Goal: Transaction & Acquisition: Book appointment/travel/reservation

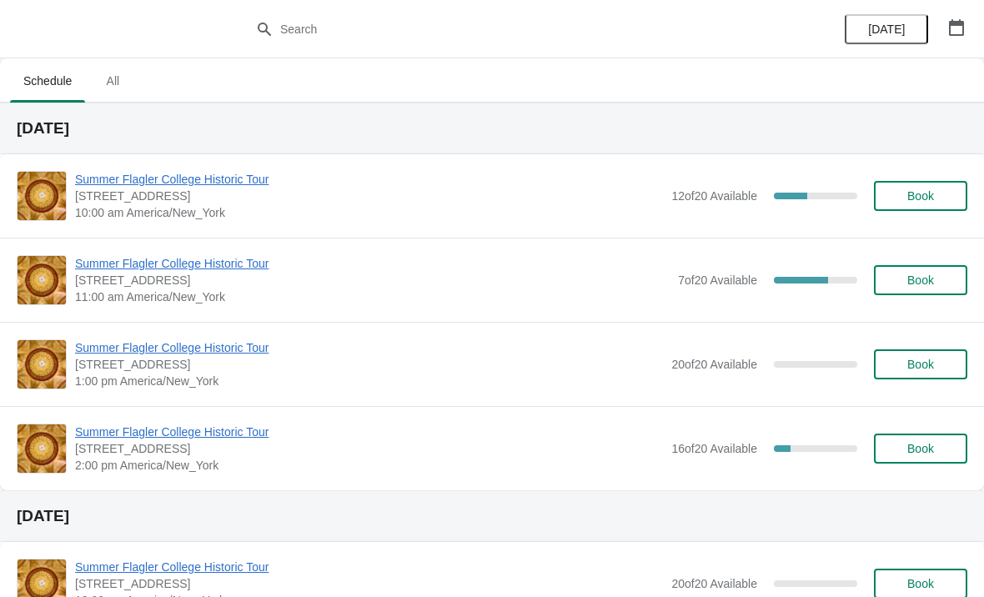
click at [149, 264] on span "Summer Flagler College Historic Tour" at bounding box center [372, 263] width 595 height 17
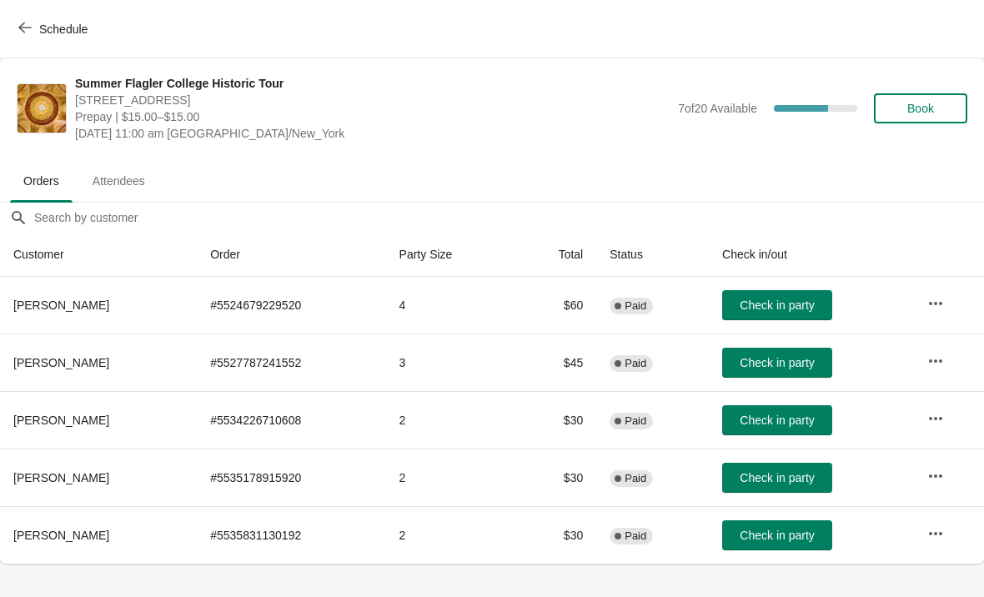
click at [928, 122] on button "Book" at bounding box center [920, 108] width 93 height 30
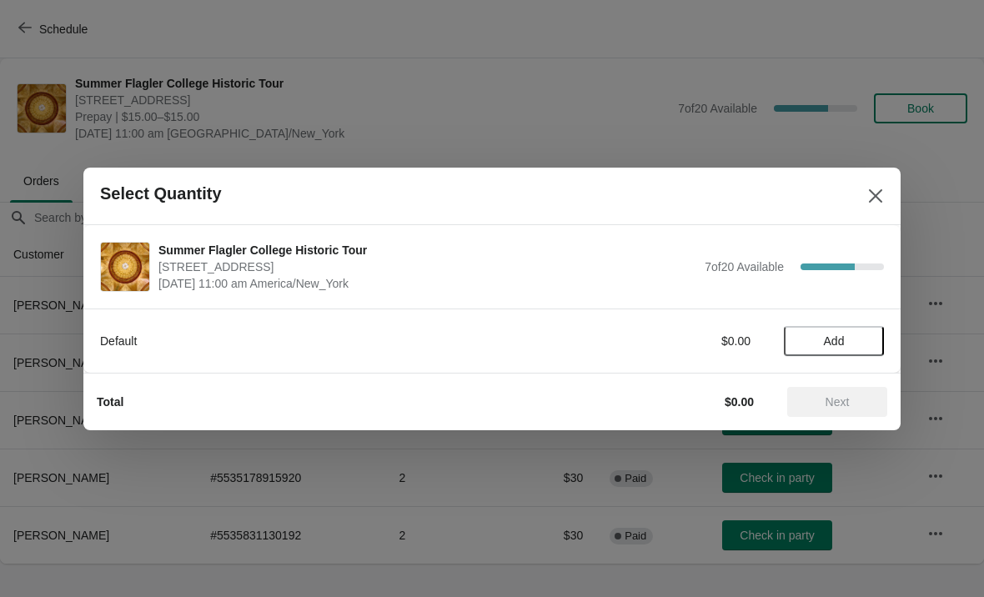
click at [834, 327] on button "Add" at bounding box center [834, 341] width 100 height 30
click at [869, 334] on icon at bounding box center [863, 341] width 18 height 18
click at [853, 408] on span "Next" at bounding box center [837, 401] width 73 height 13
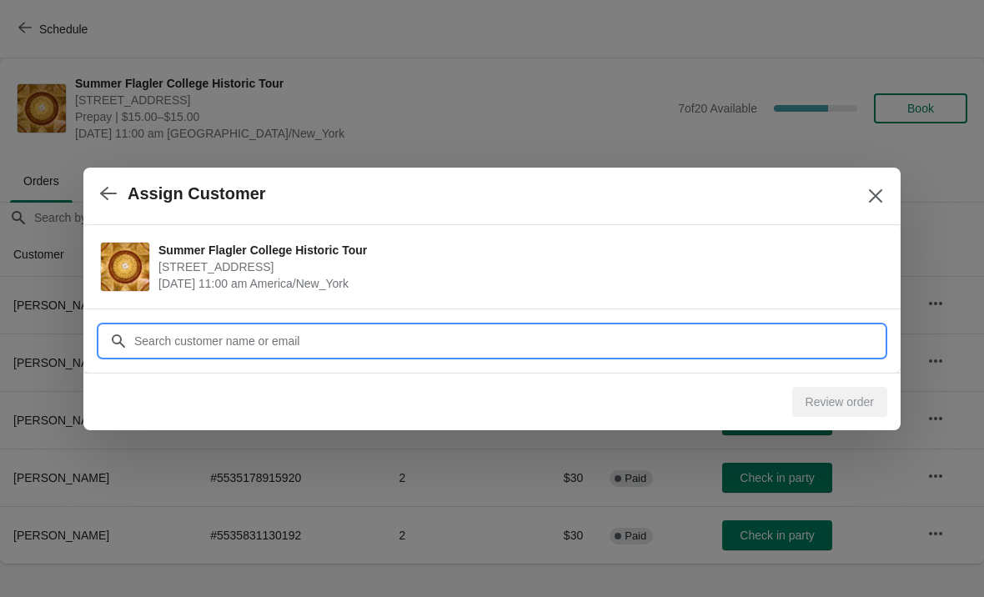
click at [754, 344] on input "Customer" at bounding box center [508, 341] width 751 height 30
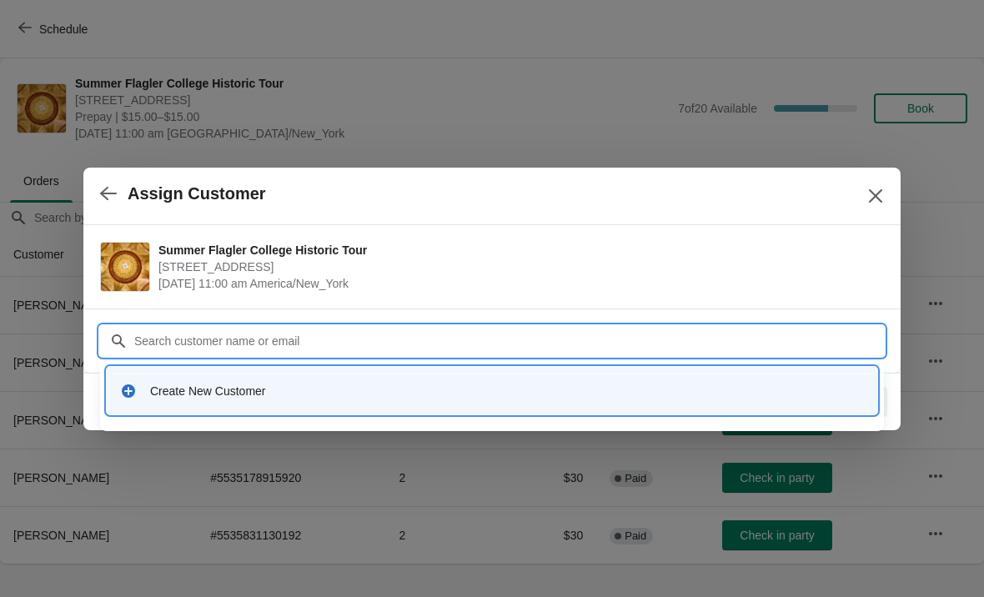
click at [367, 412] on div "Create New Customer" at bounding box center [492, 391] width 771 height 48
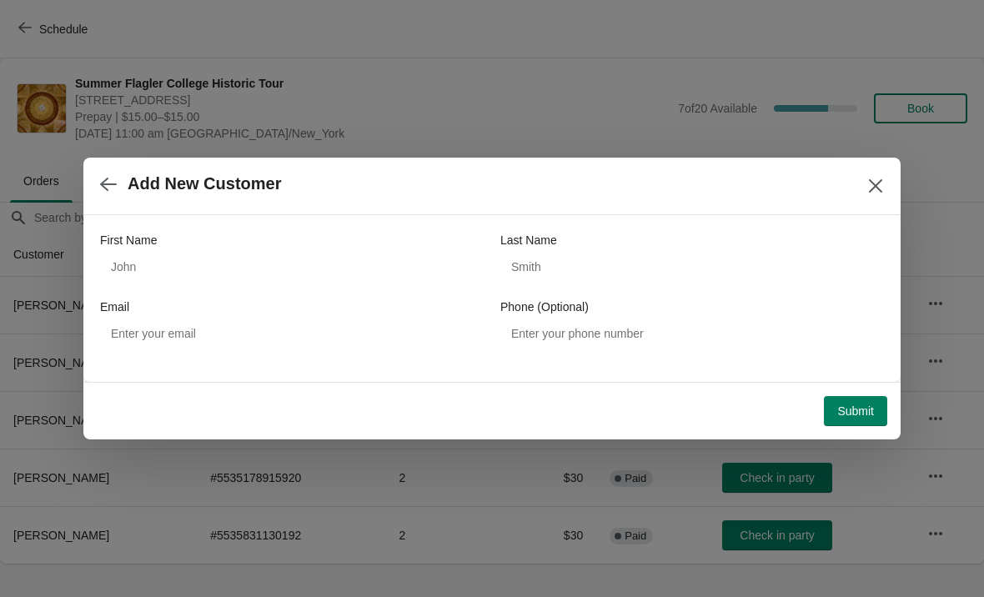
click at [387, 246] on div "First Name" at bounding box center [292, 240] width 384 height 17
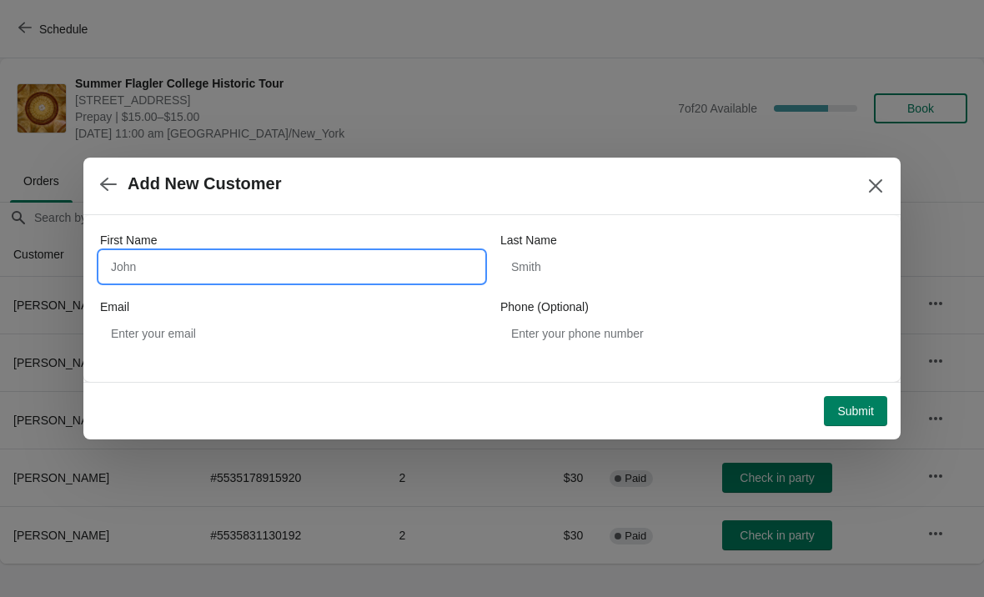
click at [424, 259] on input "First Name" at bounding box center [292, 267] width 384 height 30
type input "Walter"
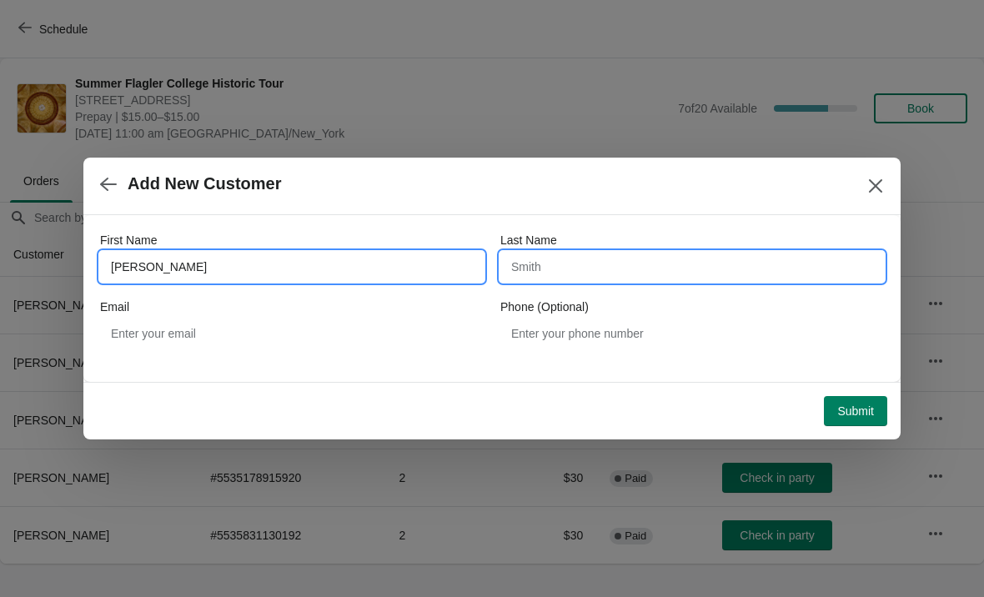
click at [670, 274] on input "Last Name" at bounding box center [692, 267] width 384 height 30
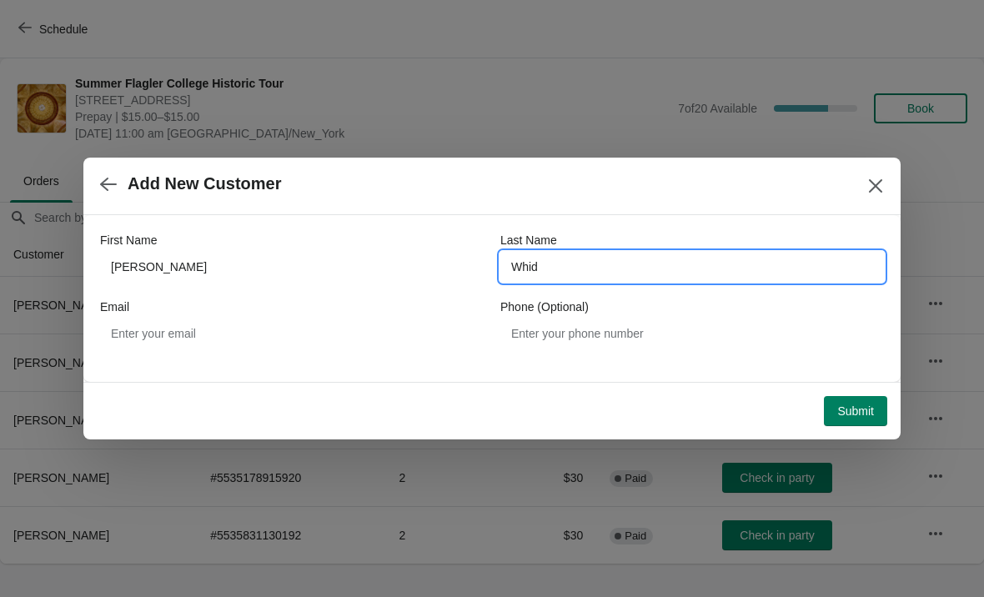
type input "Whide"
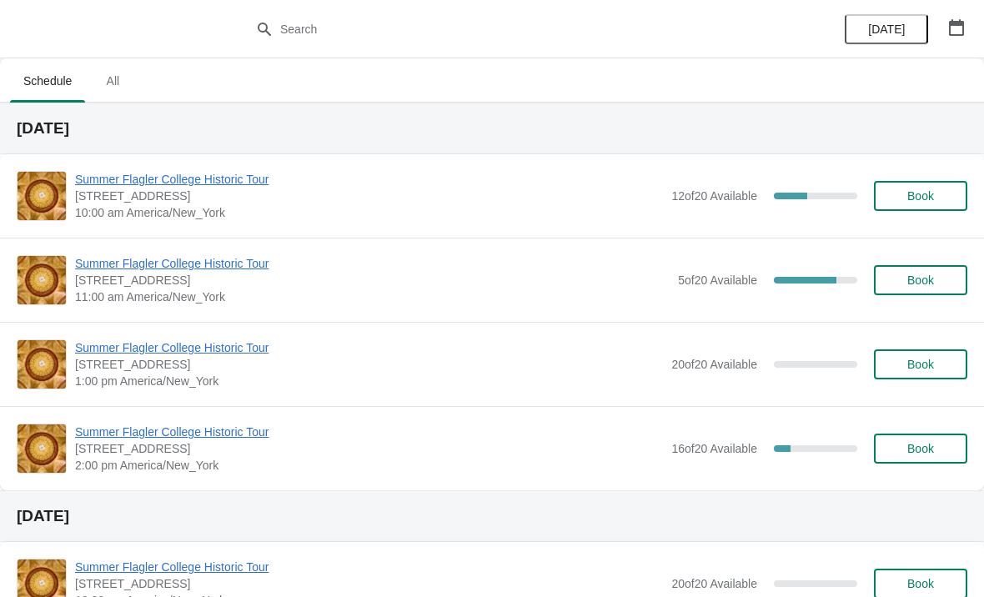
click at [119, 260] on span "Summer Flagler College Historic Tour" at bounding box center [372, 263] width 595 height 17
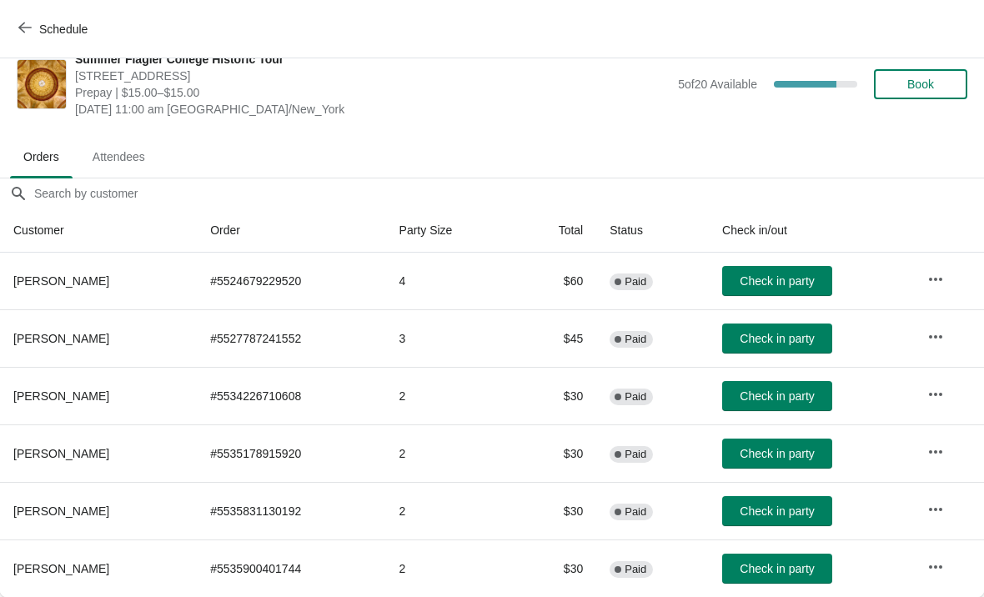
scroll to position [24, 0]
click at [767, 583] on button "Check in party" at bounding box center [777, 569] width 110 height 30
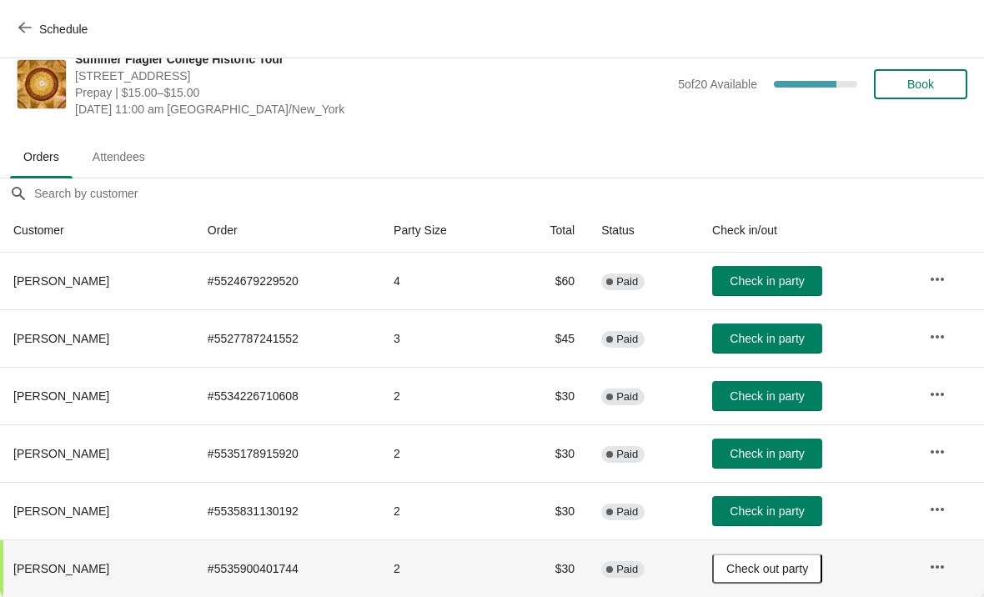
click at [804, 284] on span "Check in party" at bounding box center [767, 280] width 74 height 13
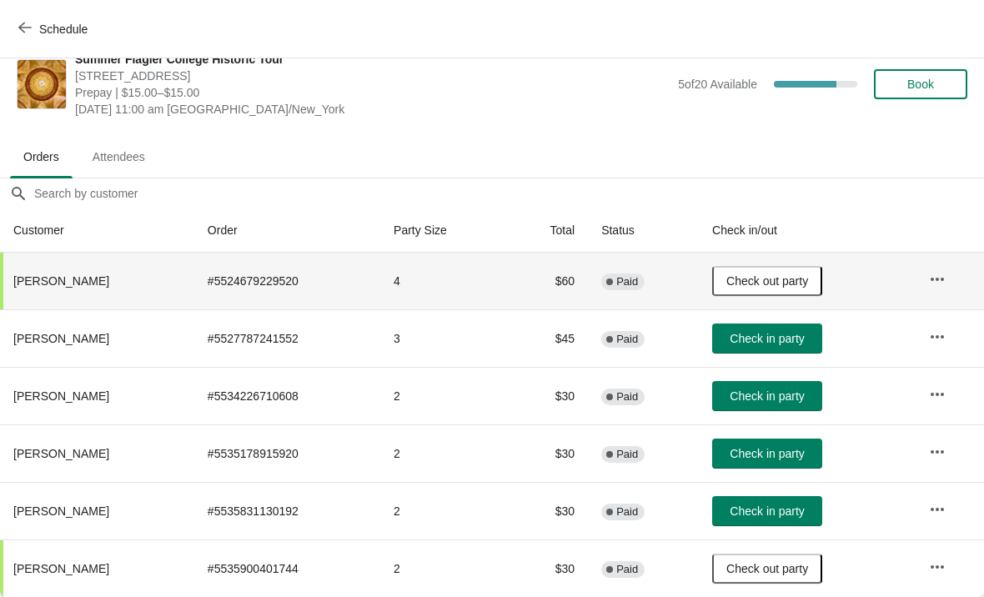
click at [785, 400] on span "Check in party" at bounding box center [767, 396] width 74 height 13
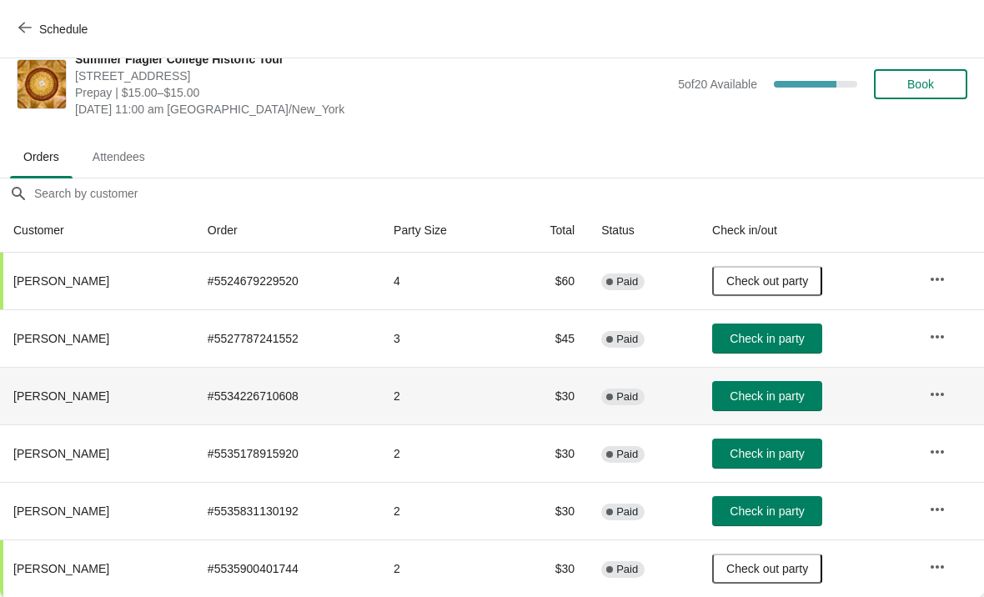
click at [789, 451] on span "Check in party" at bounding box center [767, 453] width 74 height 13
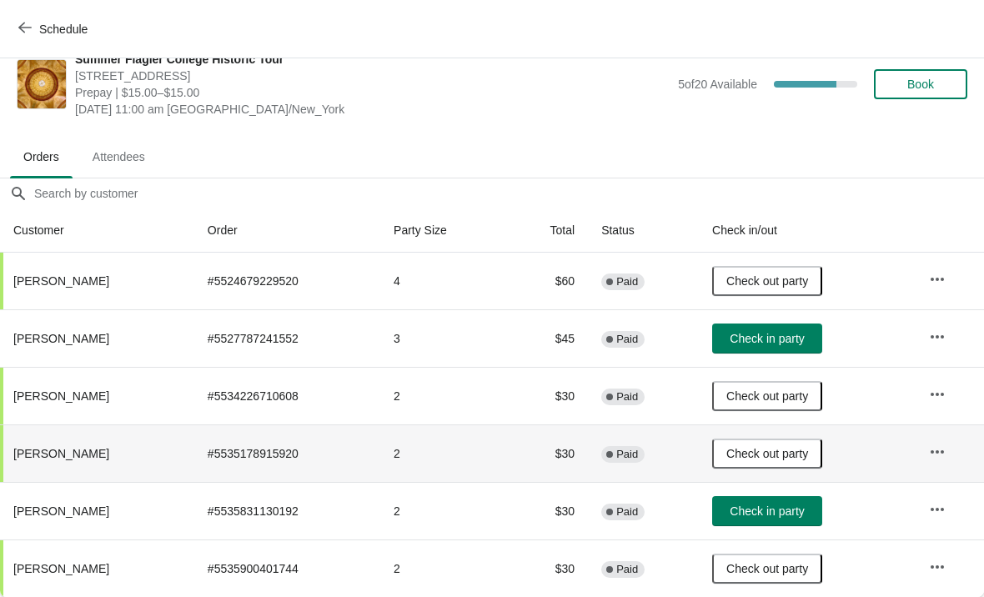
click at [795, 513] on span "Check in party" at bounding box center [767, 511] width 74 height 13
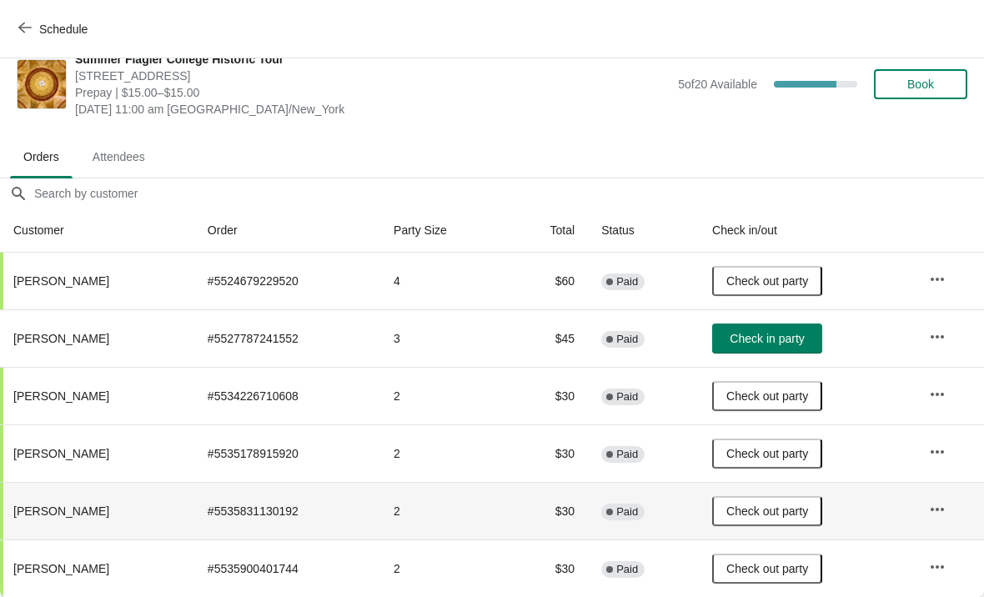
click at [773, 335] on span "Check in party" at bounding box center [767, 338] width 74 height 13
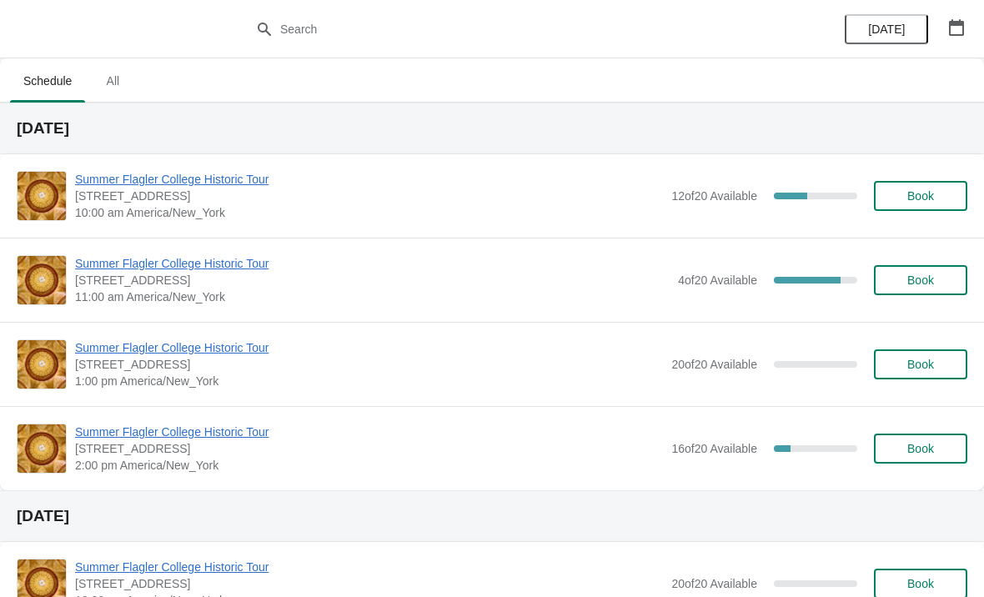
click at [214, 268] on span "Summer Flagler College Historic Tour" at bounding box center [372, 263] width 595 height 17
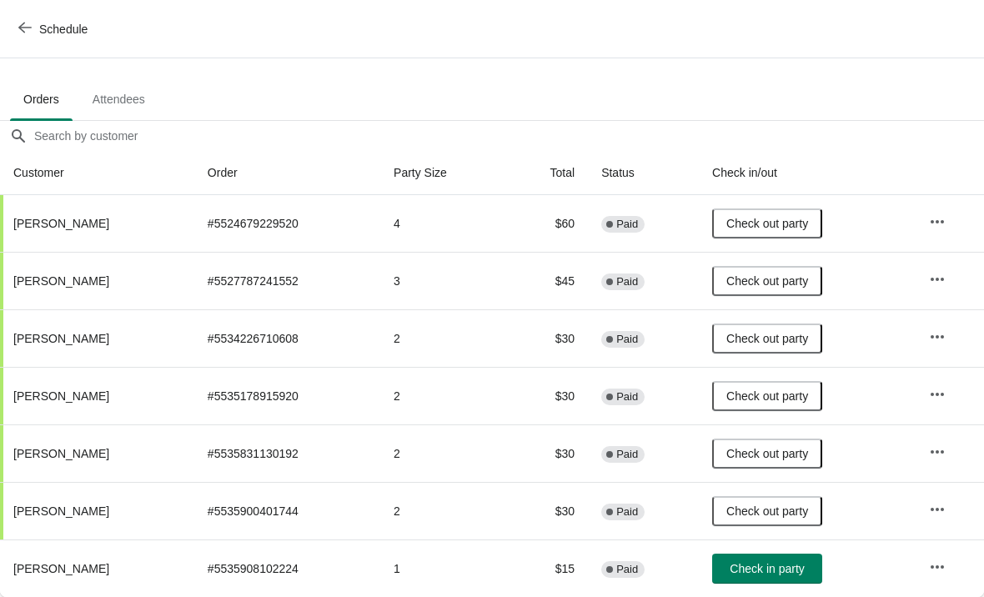
scroll to position [82, 0]
click at [760, 570] on span "Check in party" at bounding box center [767, 568] width 74 height 13
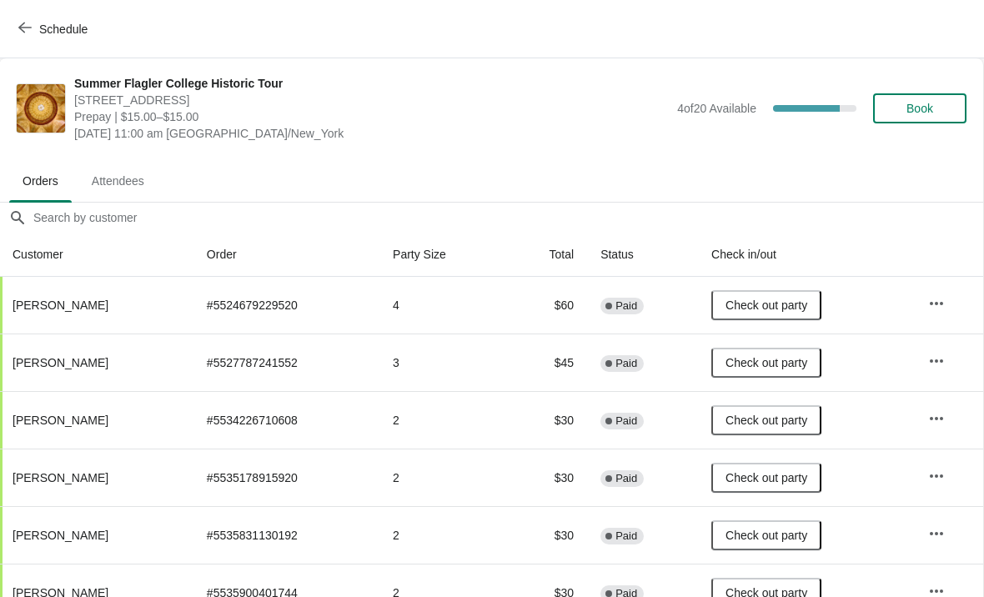
scroll to position [0, 1]
click at [67, 40] on button "Schedule" at bounding box center [54, 29] width 93 height 30
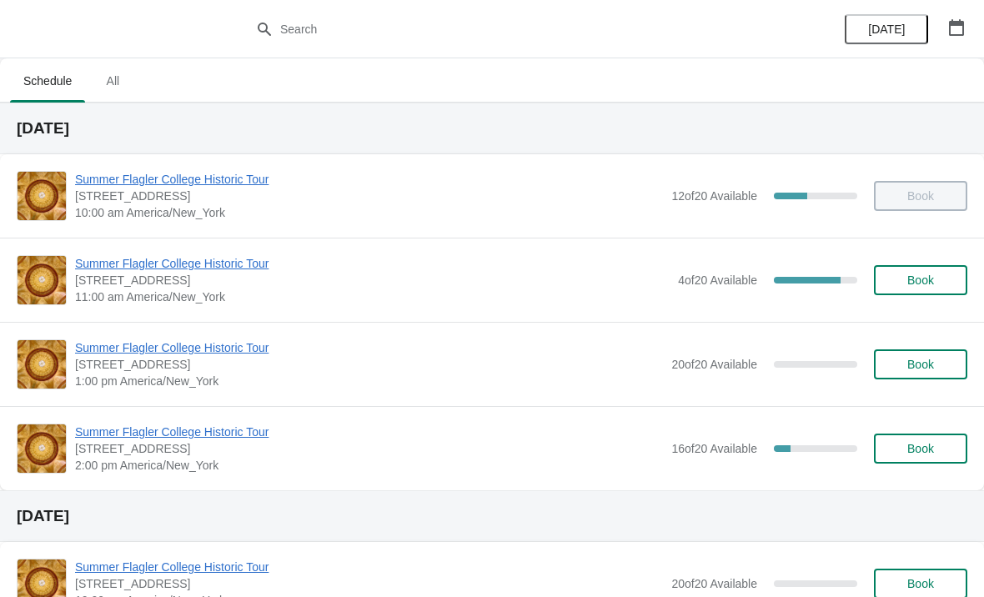
click at [917, 365] on span "Book" at bounding box center [921, 364] width 27 height 13
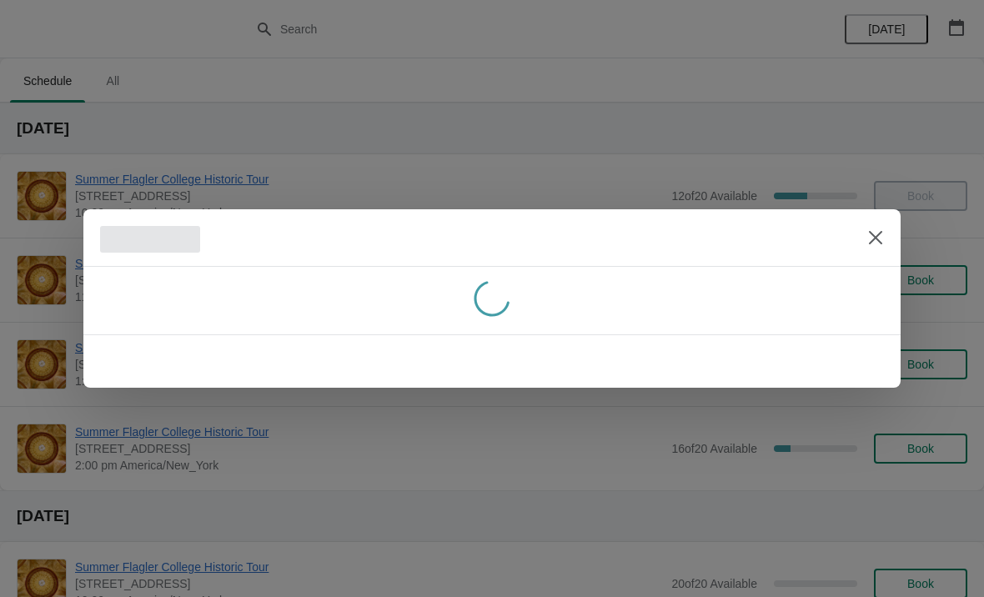
click at [844, 287] on div at bounding box center [492, 300] width 791 height 41
click at [696, 354] on div at bounding box center [485, 355] width 804 height 13
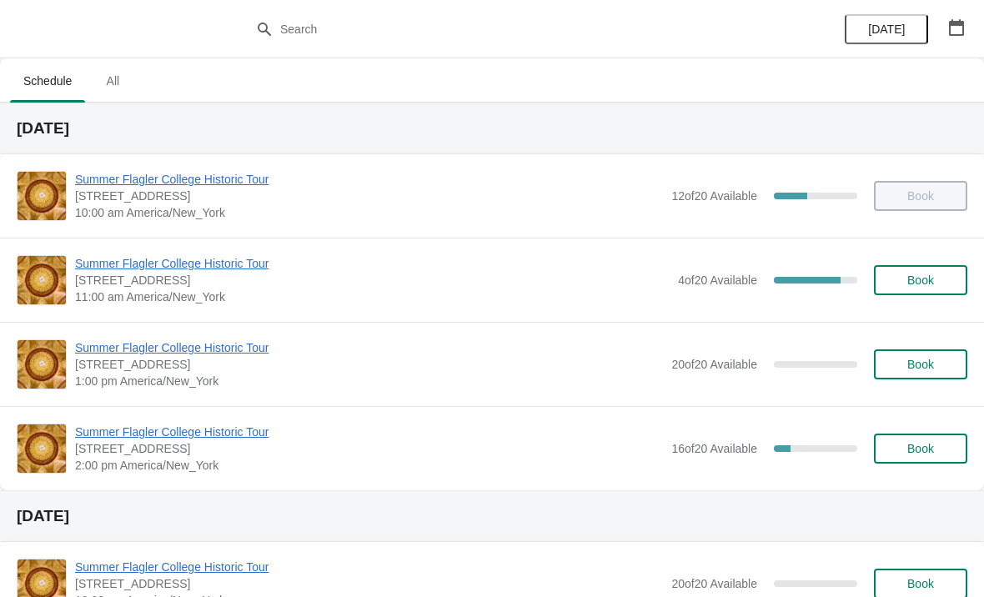
click at [918, 377] on button "Book" at bounding box center [920, 364] width 93 height 30
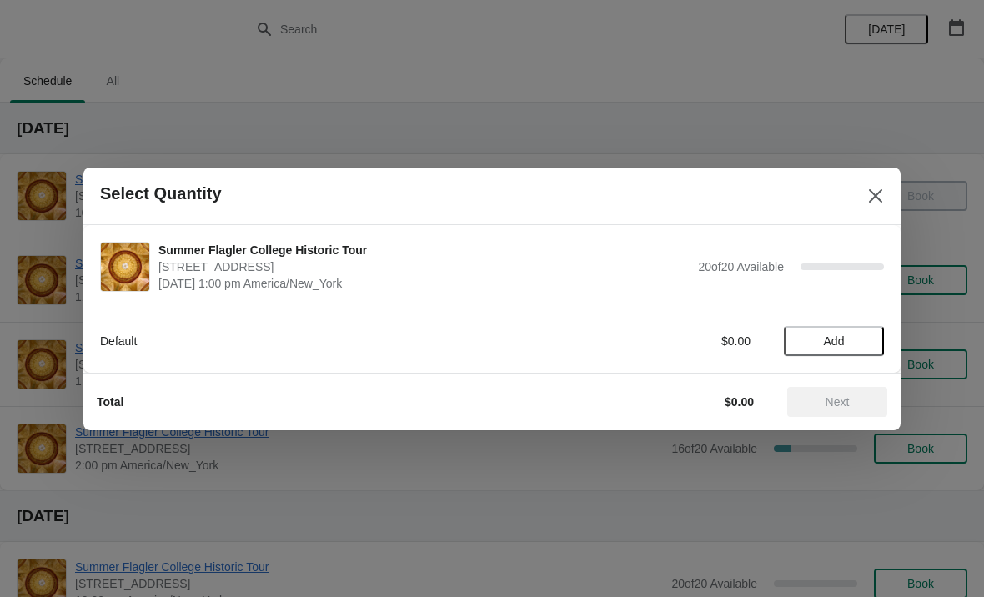
click at [816, 329] on button "Add" at bounding box center [834, 341] width 100 height 30
click at [846, 400] on span "Next" at bounding box center [838, 401] width 24 height 13
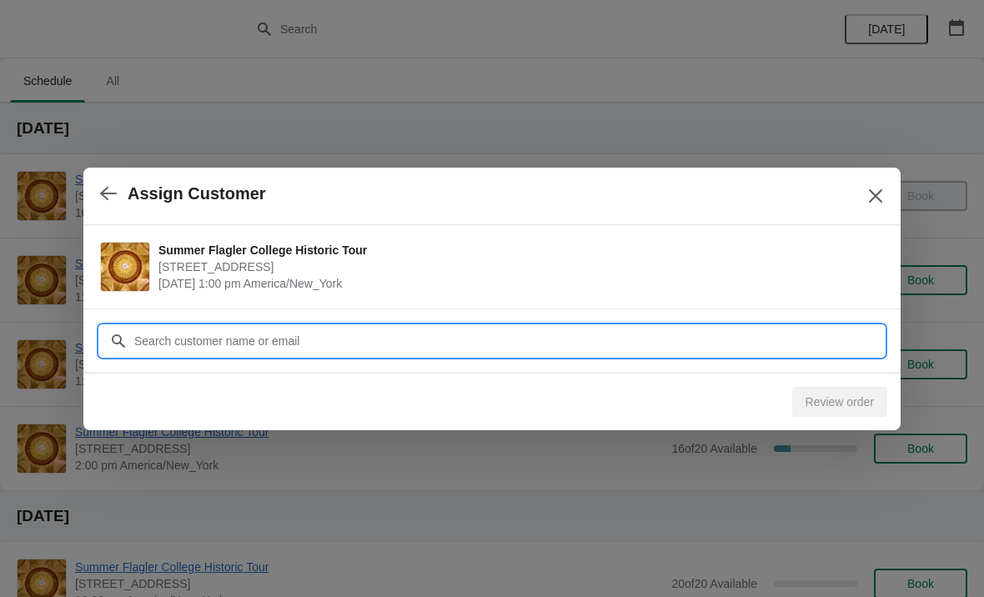
click at [385, 335] on input "Customer" at bounding box center [508, 341] width 751 height 30
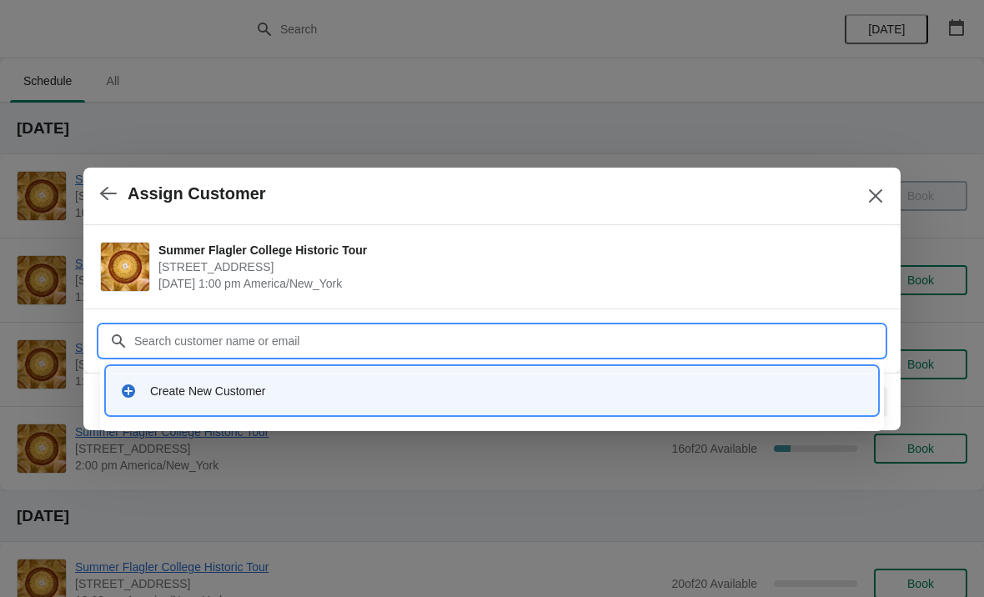
click at [187, 385] on div "Create New Customer" at bounding box center [507, 391] width 714 height 17
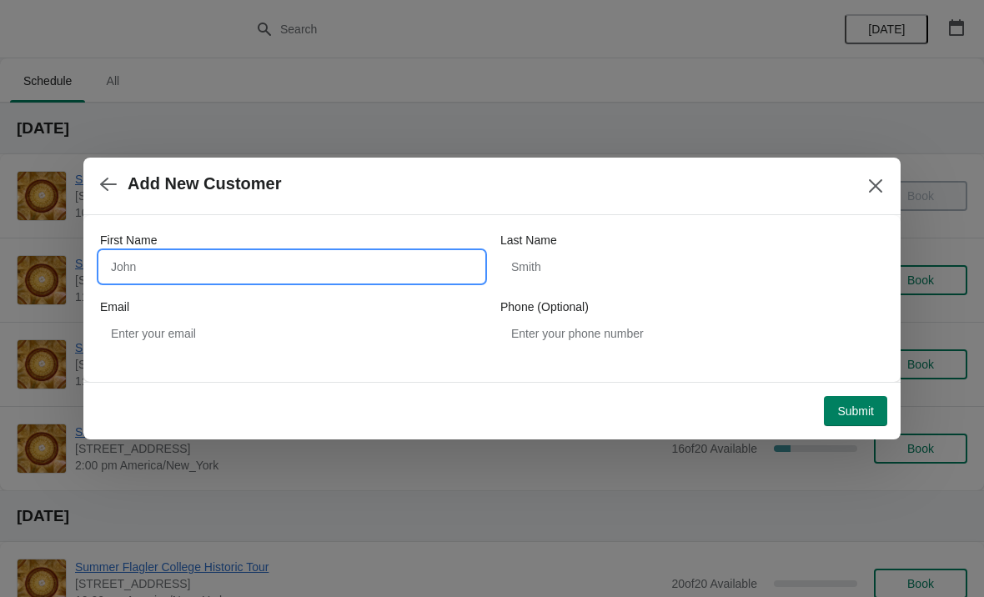
click at [140, 269] on input "First Name" at bounding box center [292, 267] width 384 height 30
type input "Jane"
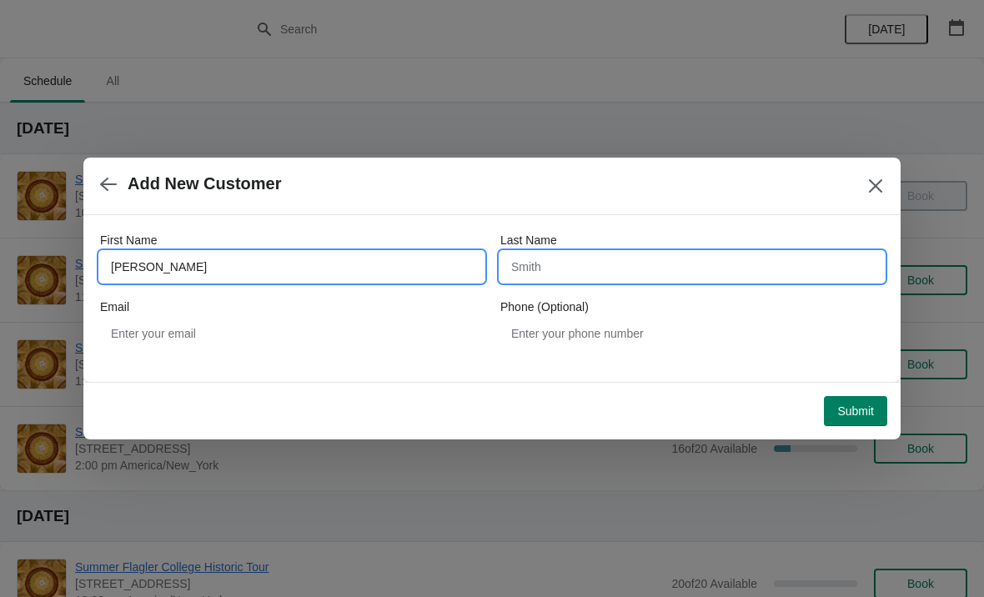
click at [623, 277] on input "Last Name" at bounding box center [692, 267] width 384 height 30
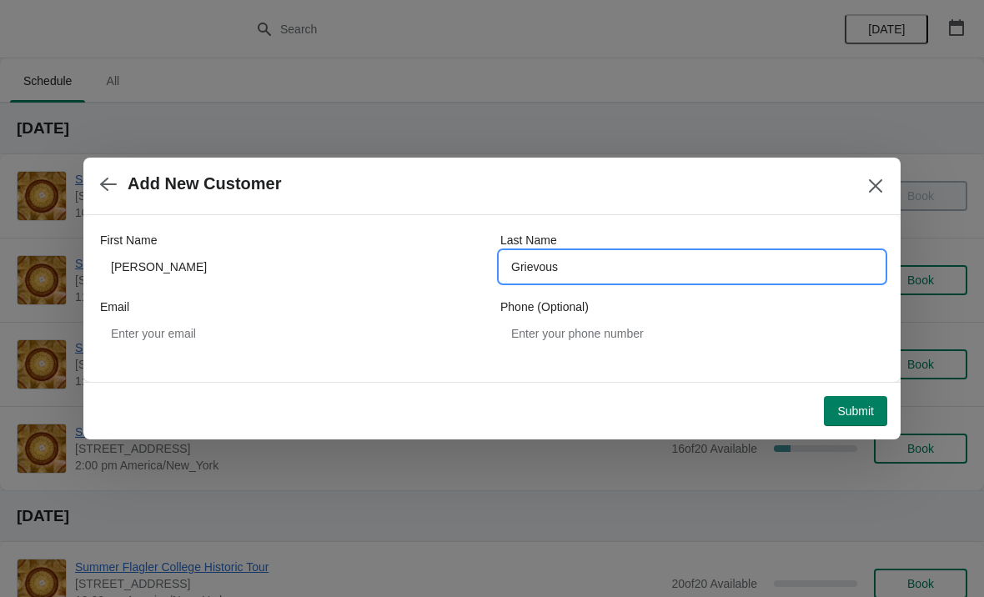
click at [666, 270] on input "Grievous" at bounding box center [692, 267] width 384 height 30
type input "Grieco"
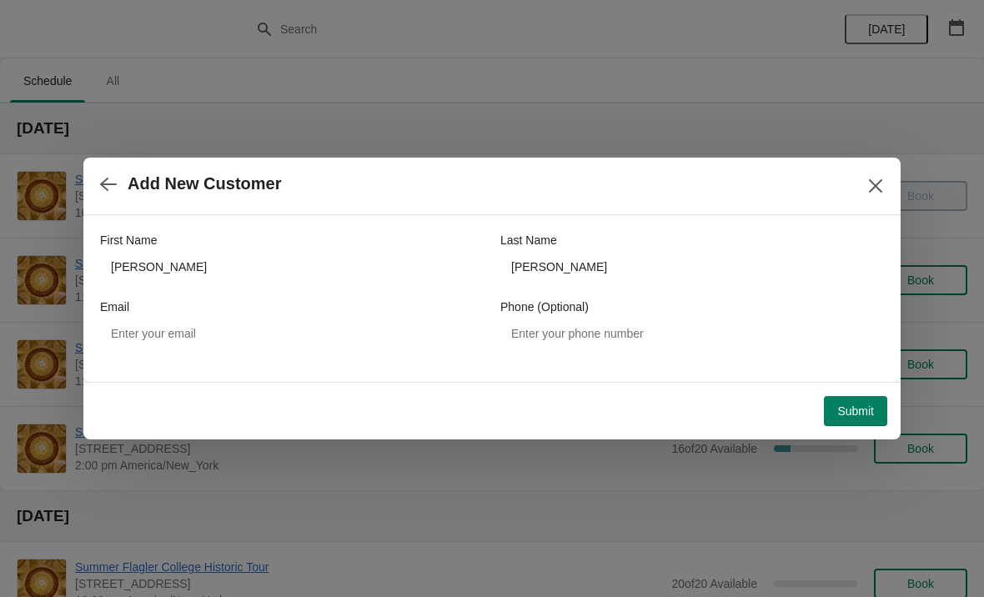
click at [852, 410] on span "Submit" at bounding box center [855, 411] width 37 height 13
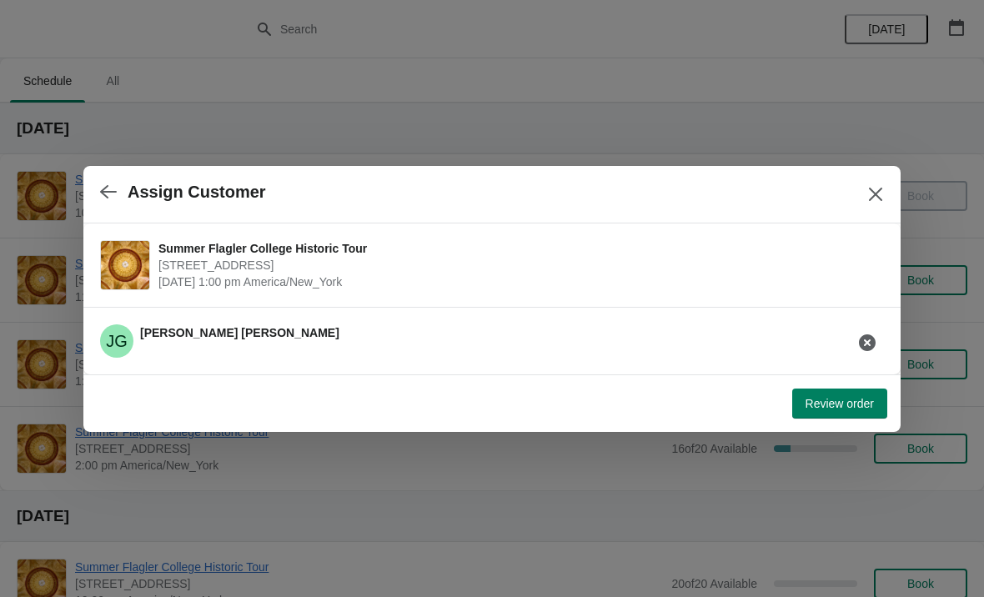
click at [842, 409] on span "Review order" at bounding box center [840, 403] width 68 height 13
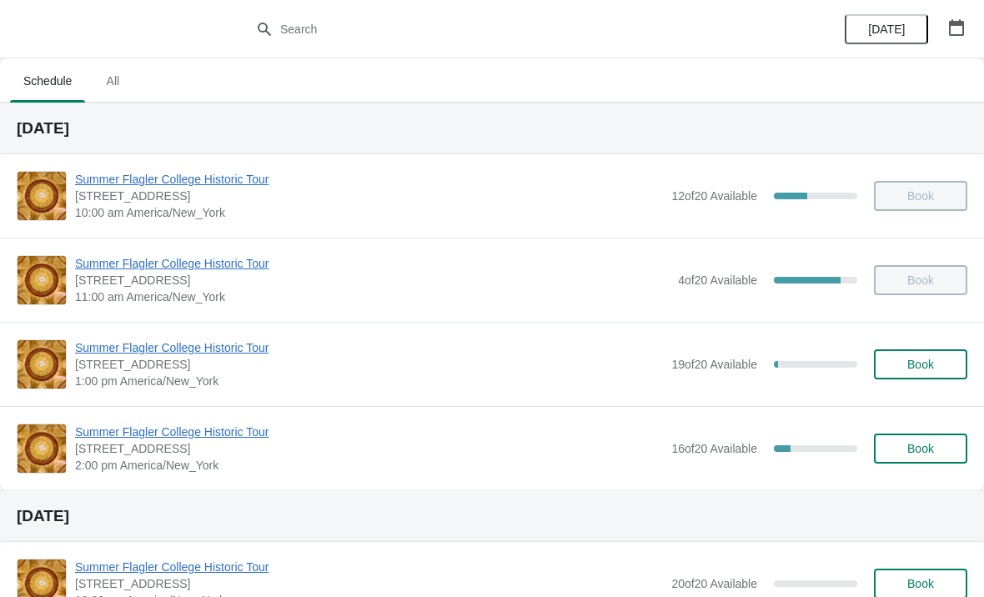
click at [911, 379] on button "Book" at bounding box center [920, 364] width 93 height 30
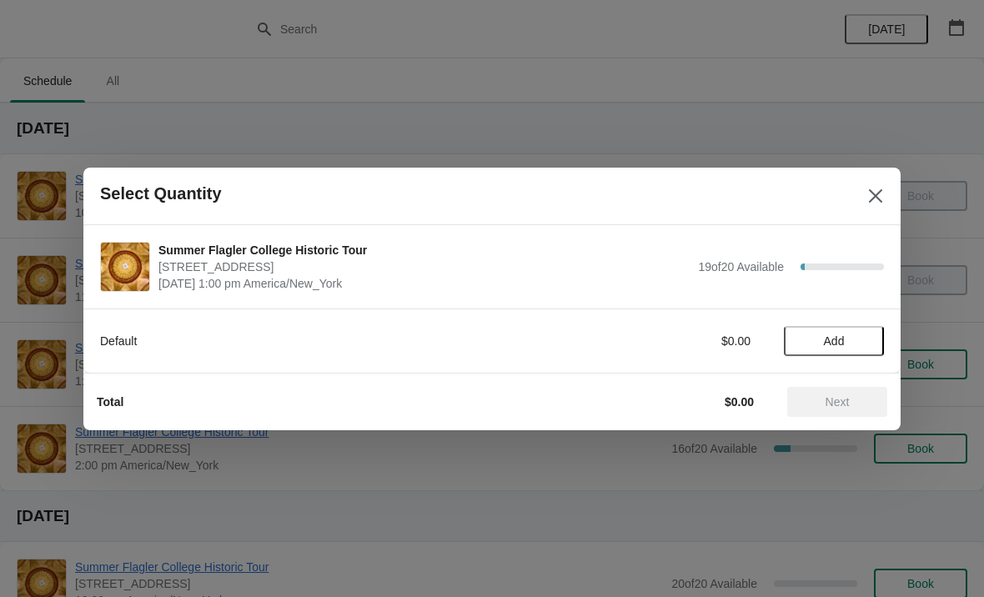
click at [842, 341] on span "Add" at bounding box center [834, 340] width 21 height 13
click at [863, 349] on icon at bounding box center [863, 341] width 18 height 18
click at [852, 402] on span "Next" at bounding box center [837, 401] width 73 height 13
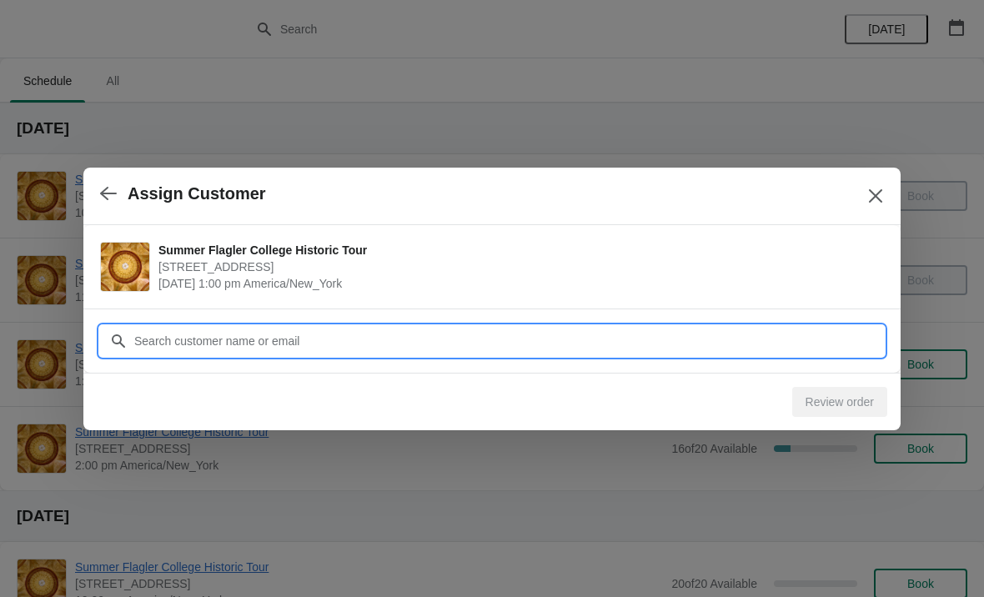
click at [340, 328] on input "Customer" at bounding box center [508, 341] width 751 height 30
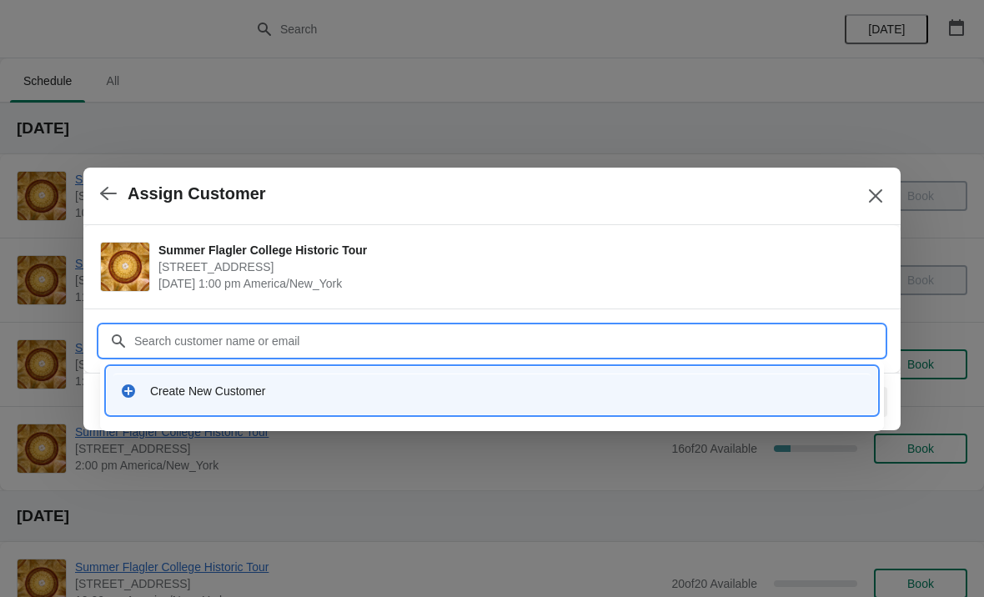
click at [184, 394] on div "Create New Customer" at bounding box center [507, 391] width 714 height 17
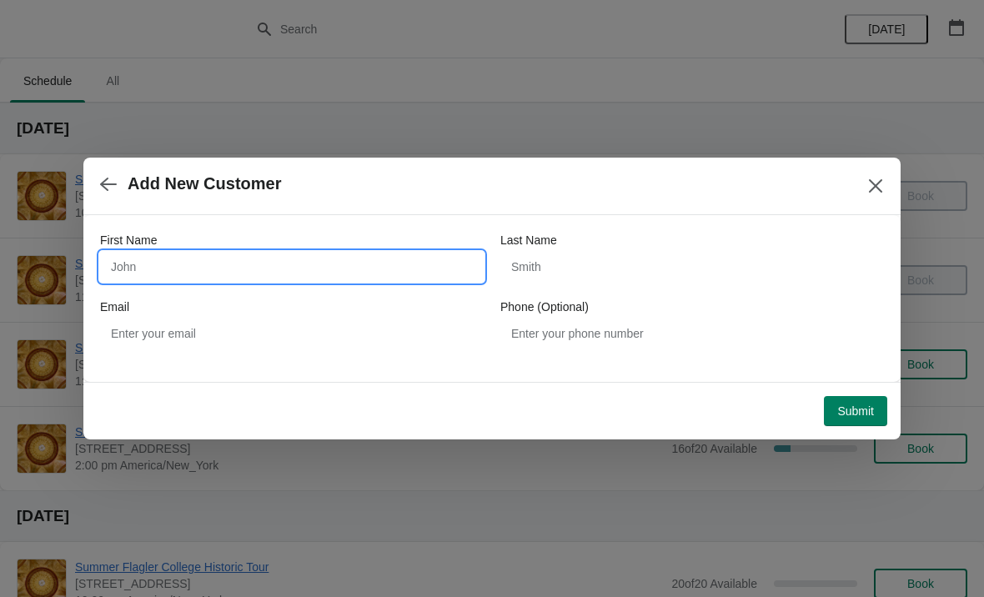
click at [167, 252] on input "First Name" at bounding box center [292, 267] width 384 height 30
type input "[PERSON_NAME]"
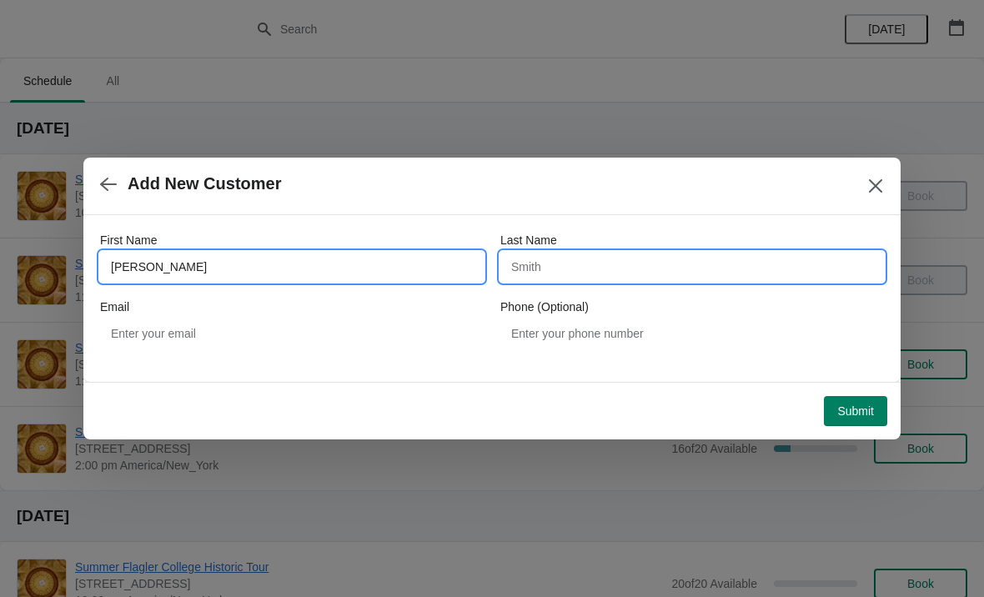
click at [633, 261] on input "Last Name" at bounding box center [692, 267] width 384 height 30
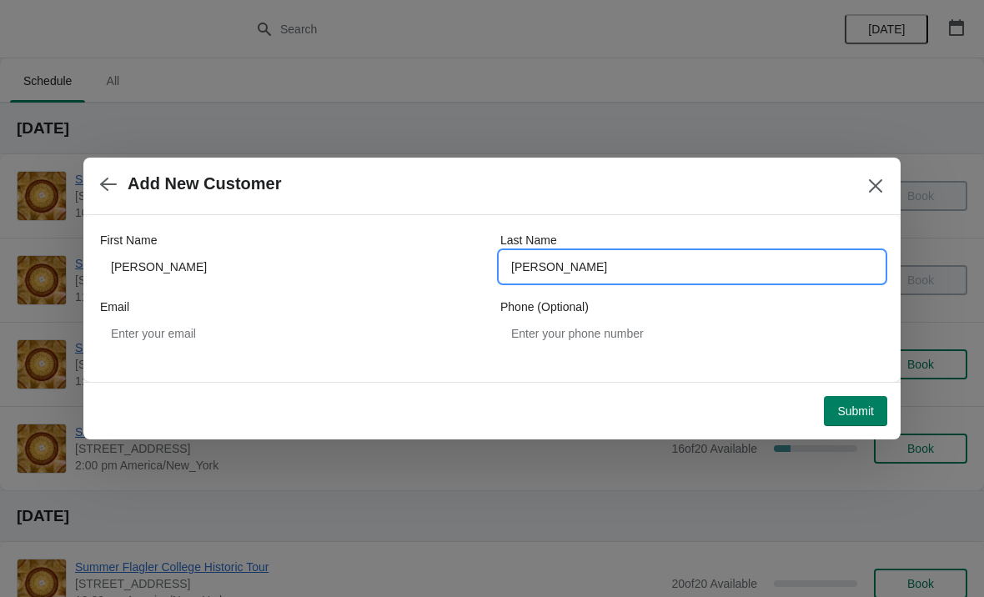
type input "[PERSON_NAME]"
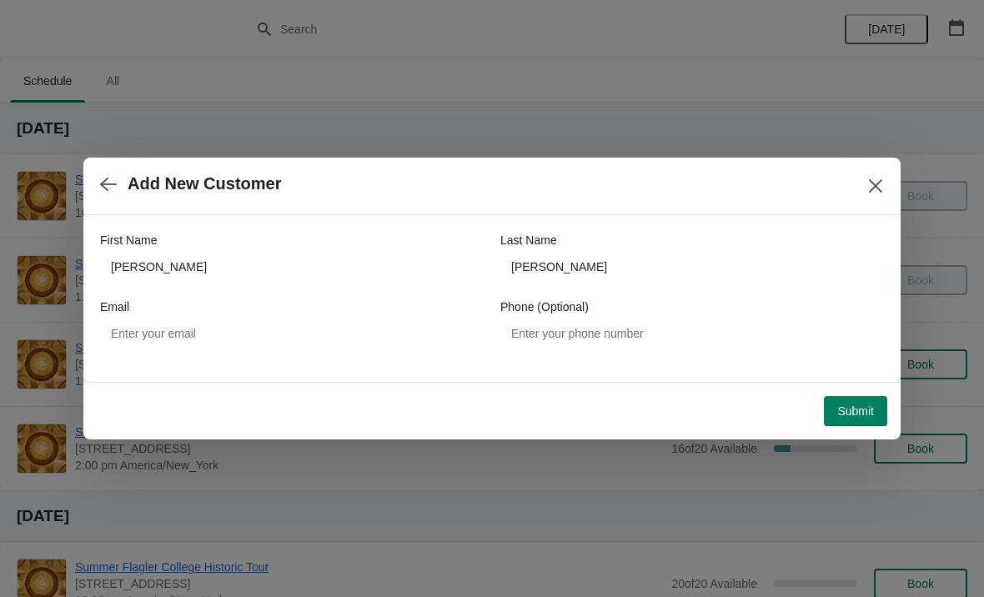
click at [856, 397] on button "Submit" at bounding box center [855, 411] width 63 height 30
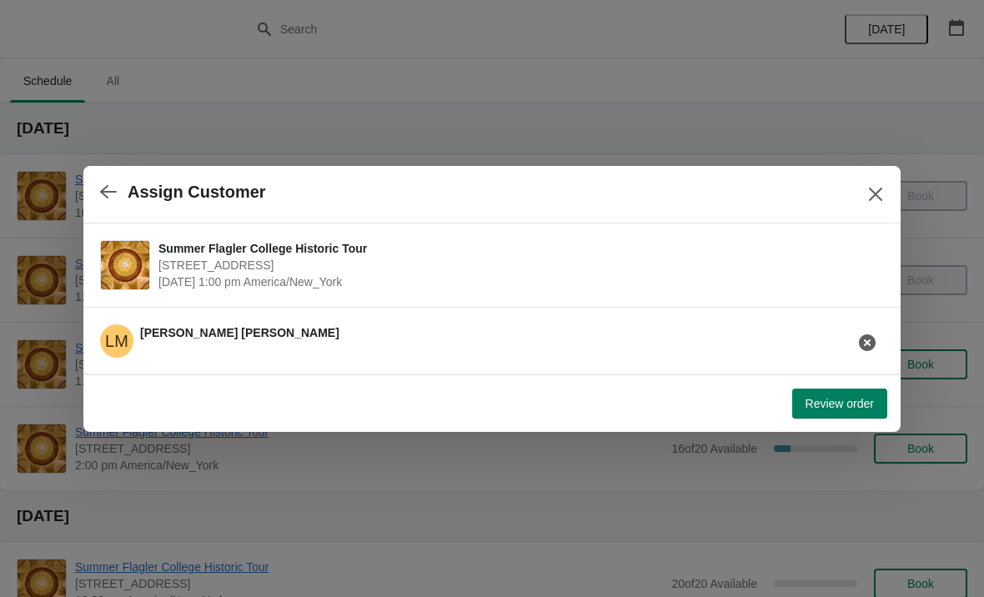
click at [847, 389] on button "Review order" at bounding box center [839, 404] width 95 height 30
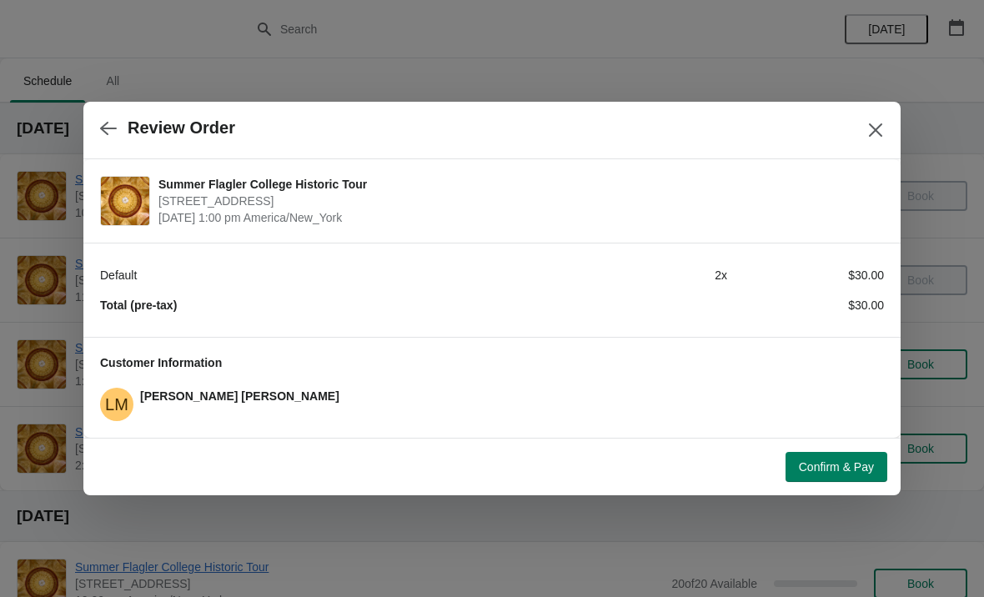
click at [805, 453] on button "Confirm & Pay" at bounding box center [837, 467] width 102 height 30
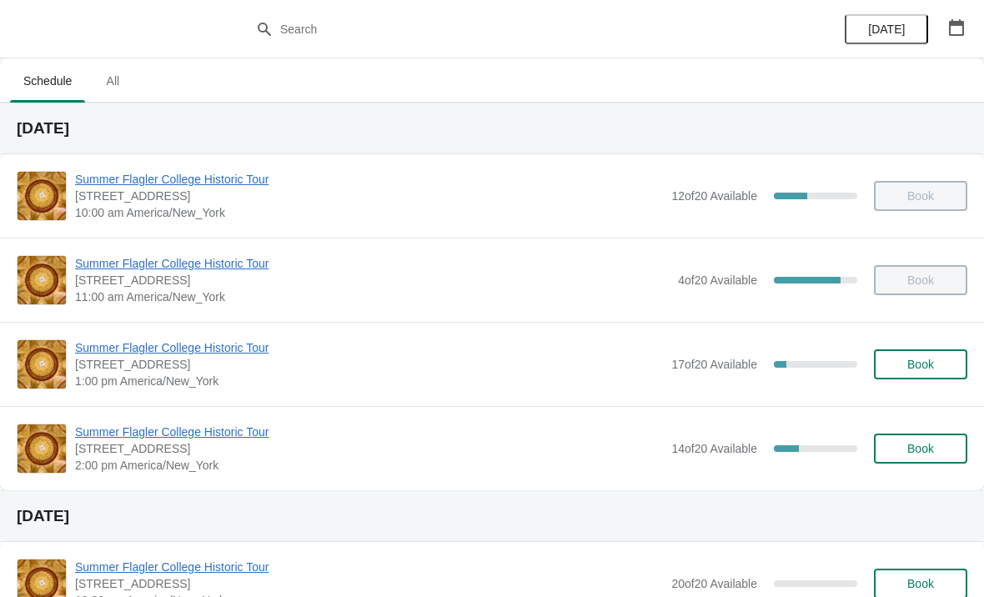
click at [166, 344] on span "Summer Flagler College Historic Tour" at bounding box center [369, 347] width 588 height 17
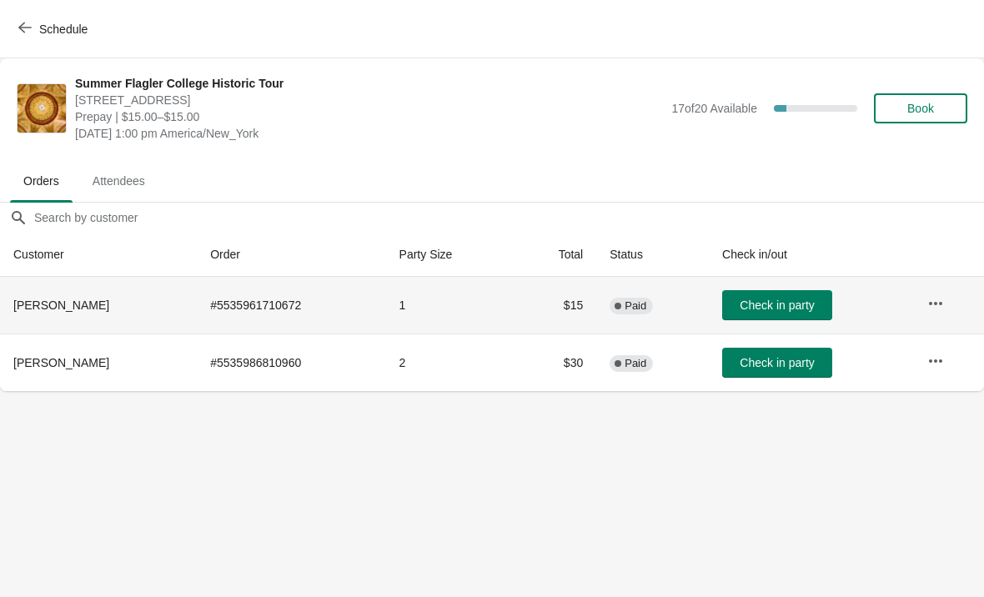
click at [791, 284] on td "Check in party" at bounding box center [811, 305] width 205 height 57
click at [775, 287] on td "Check in party" at bounding box center [811, 305] width 205 height 57
click at [775, 303] on span "Check in party" at bounding box center [777, 305] width 74 height 13
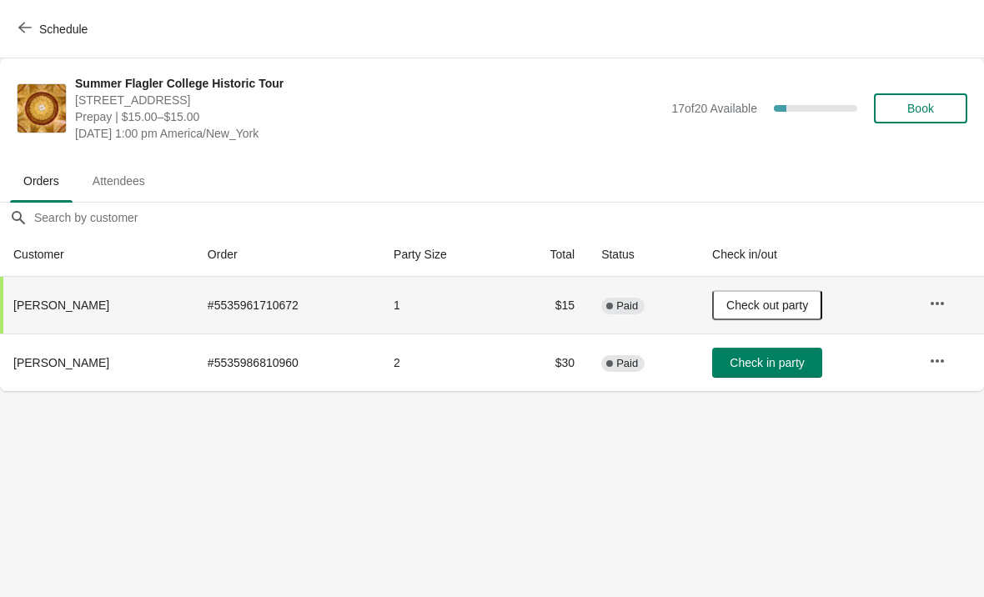
click at [763, 371] on button "Check in party" at bounding box center [767, 363] width 110 height 30
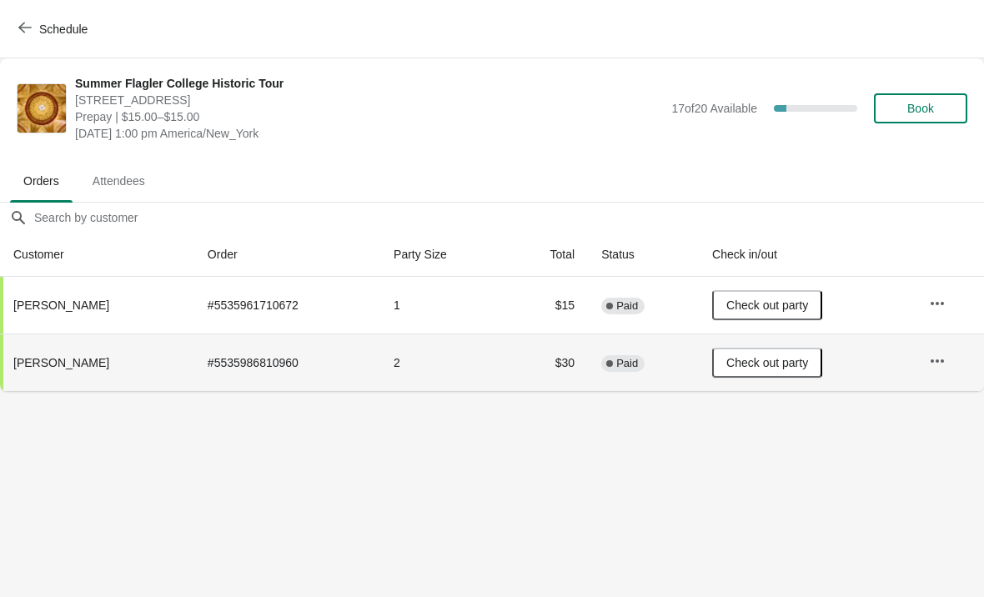
click at [46, 31] on span "Schedule" at bounding box center [63, 29] width 48 height 13
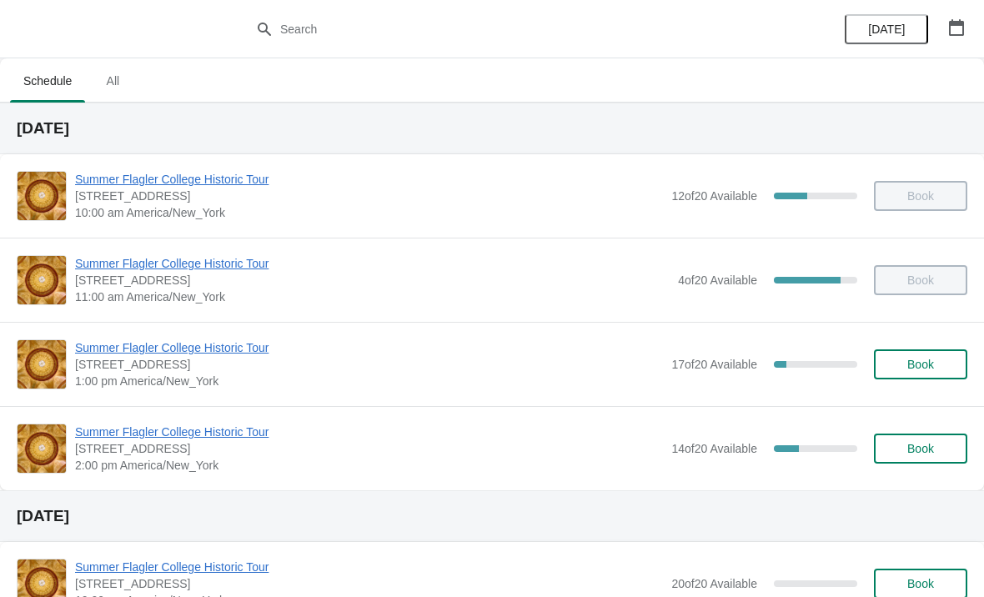
click at [932, 365] on span "Book" at bounding box center [921, 364] width 27 height 13
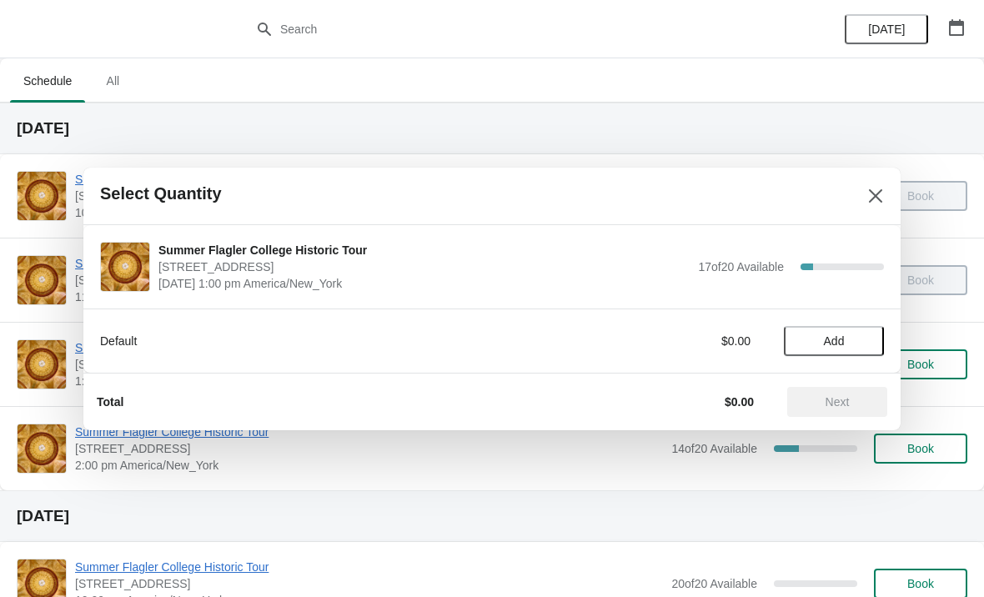
click at [836, 342] on span "Add" at bounding box center [834, 340] width 21 height 13
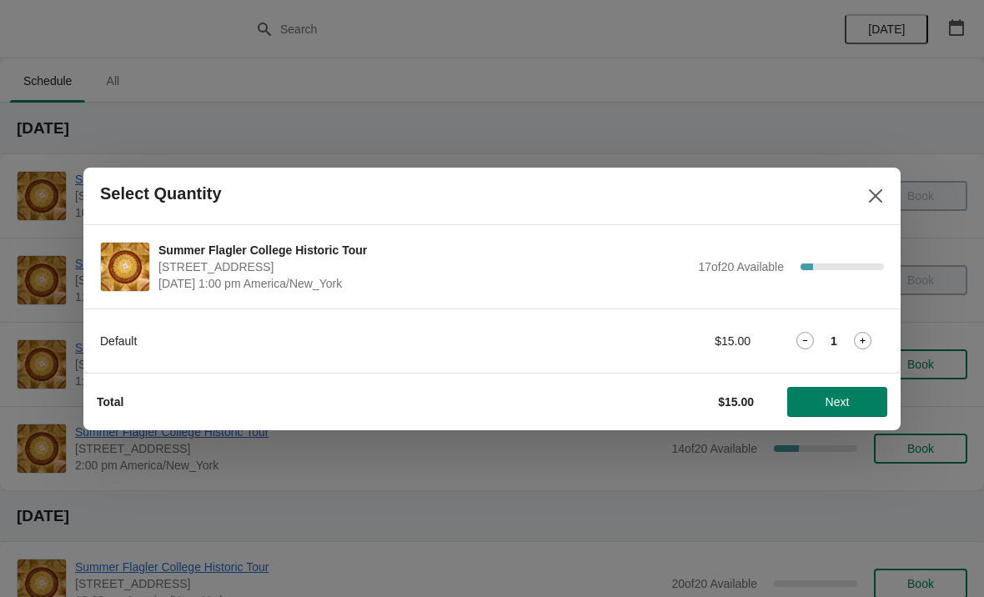
click at [866, 348] on icon at bounding box center [863, 341] width 18 height 18
click at [832, 405] on span "Next" at bounding box center [838, 401] width 24 height 13
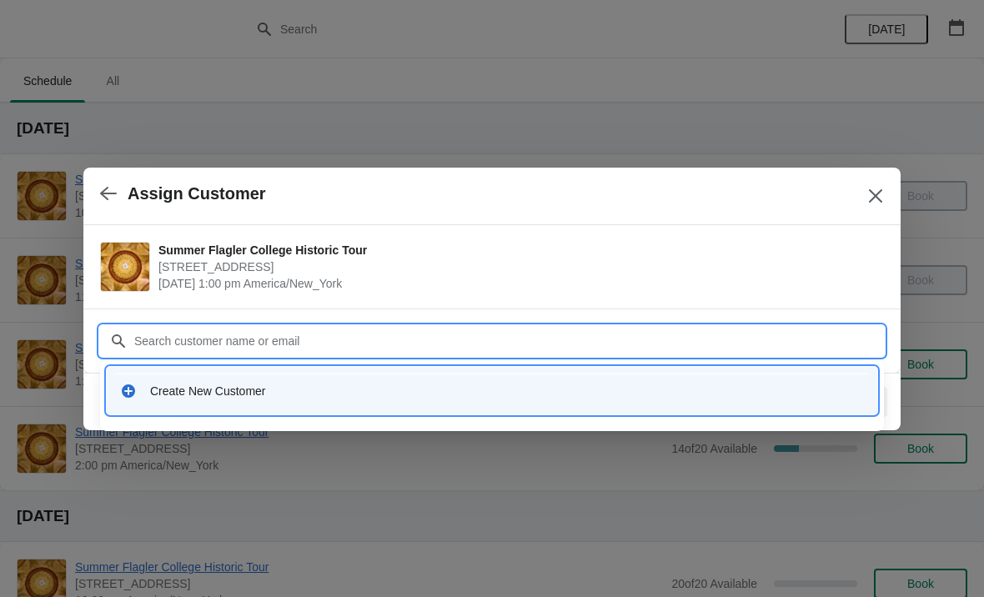
click at [319, 403] on div "Create New Customer" at bounding box center [491, 391] width 757 height 34
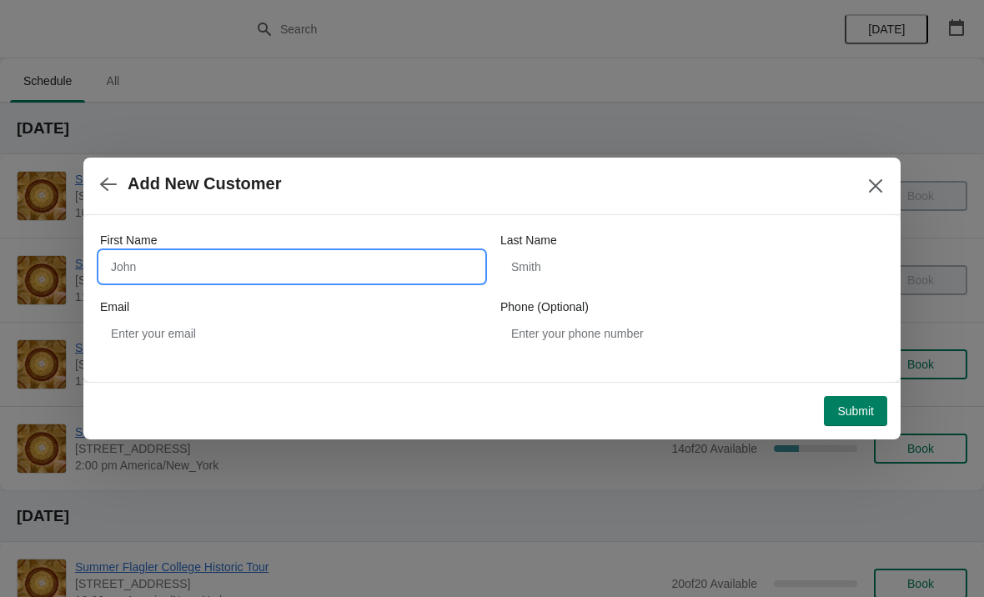
click at [389, 279] on input "First Name" at bounding box center [292, 267] width 384 height 30
type input "Victor"
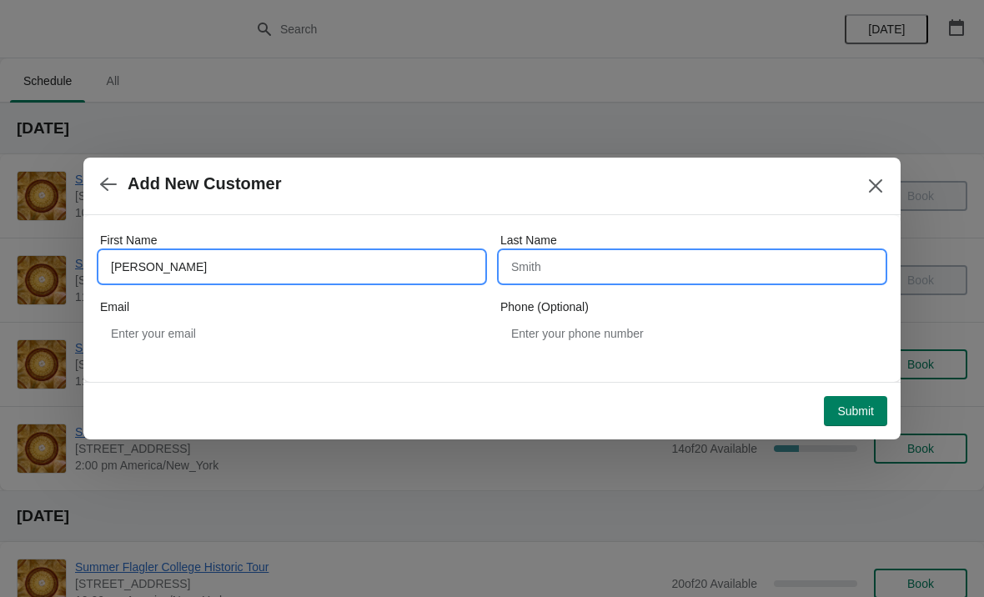
click at [551, 279] on input "Last Name" at bounding box center [692, 267] width 384 height 30
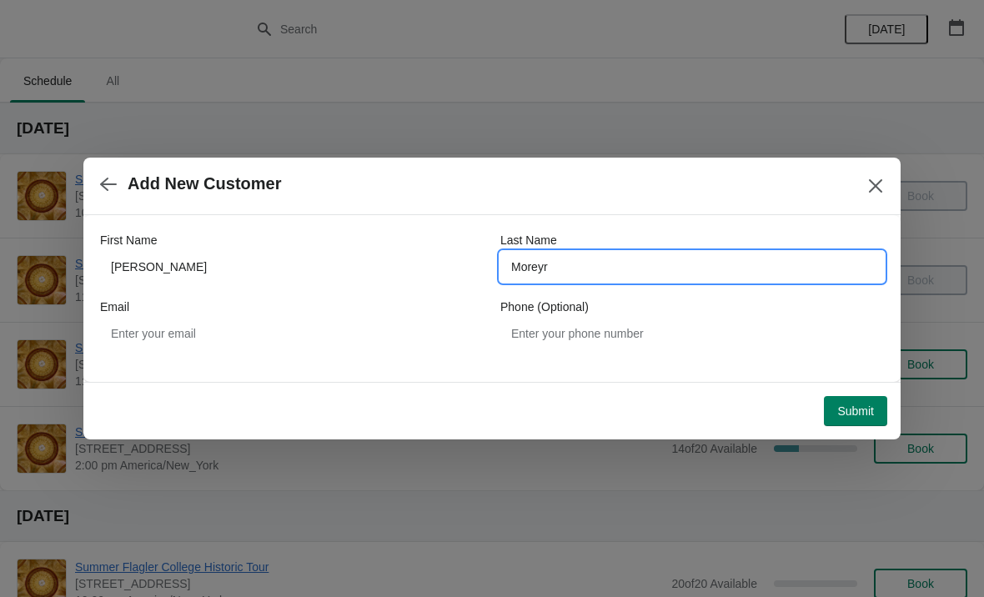
type input "Moreyra"
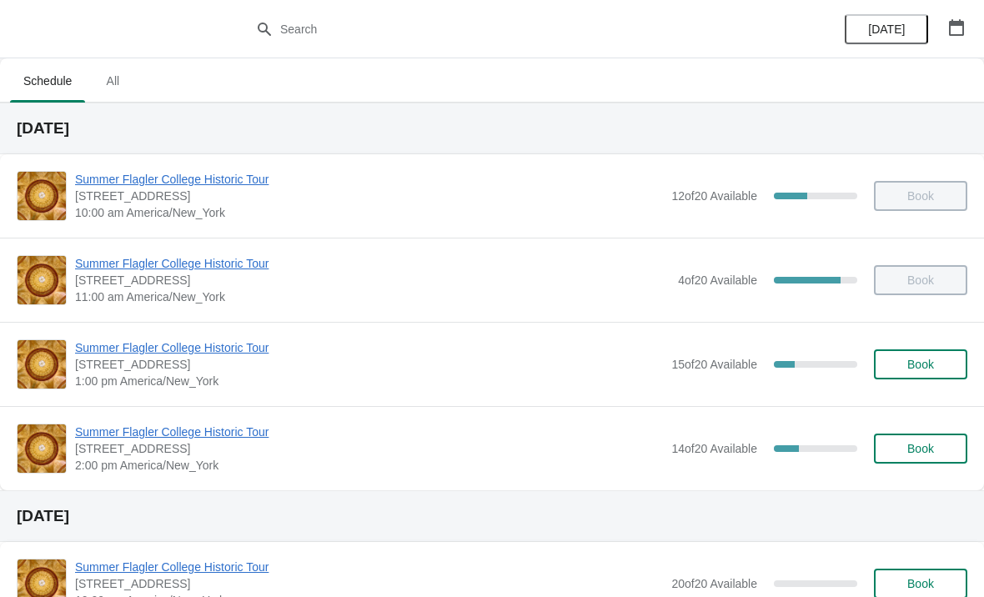
click at [239, 345] on span "Summer Flagler College Historic Tour" at bounding box center [369, 347] width 588 height 17
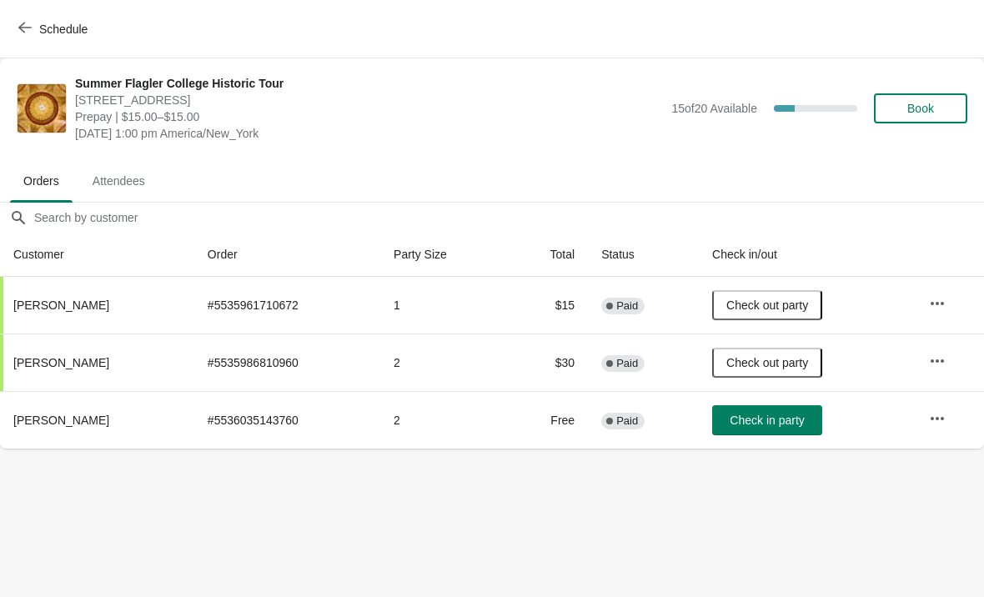
click at [755, 426] on span "Check in party" at bounding box center [767, 420] width 74 height 13
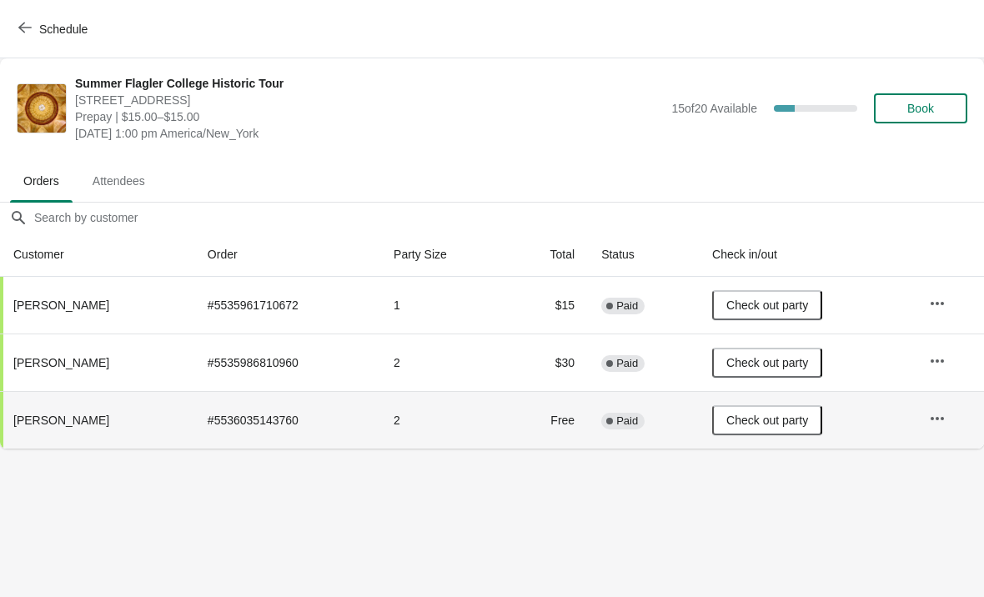
click at [21, 33] on icon "button" at bounding box center [24, 27] width 13 height 13
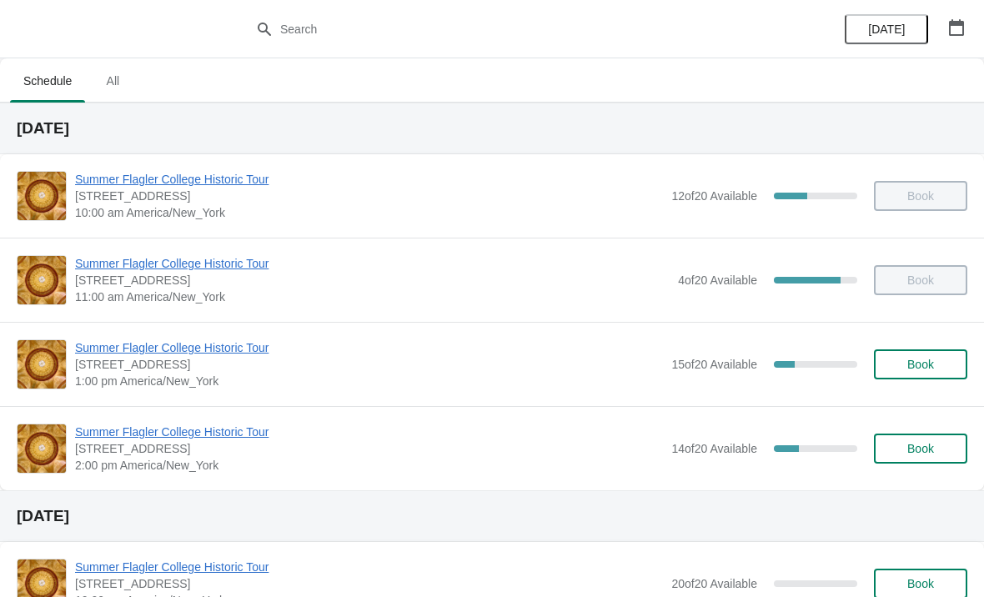
click at [230, 438] on span "Summer Flagler College Historic Tour" at bounding box center [369, 432] width 588 height 17
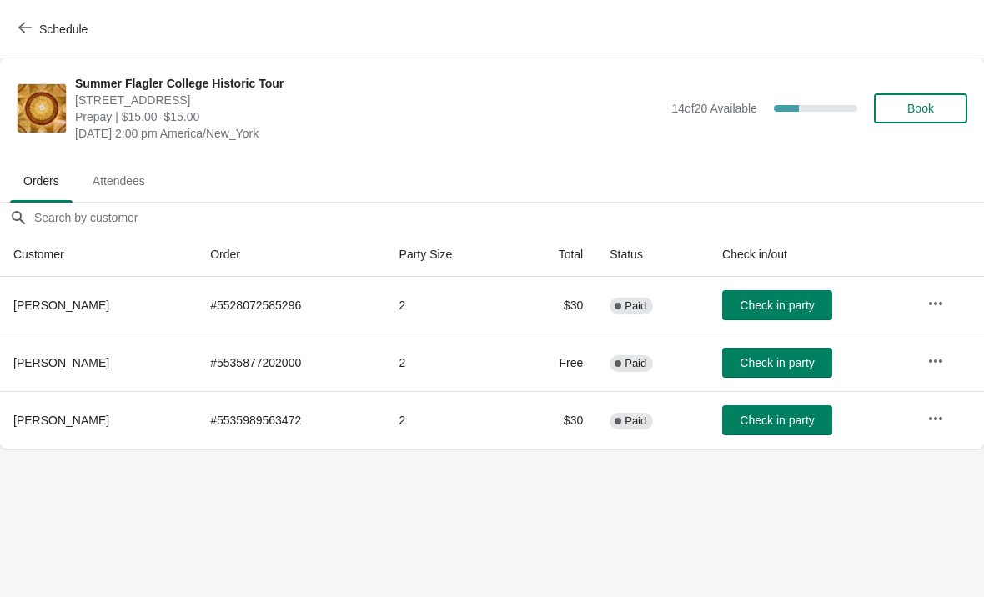
click at [21, 28] on icon "button" at bounding box center [24, 28] width 13 height 11
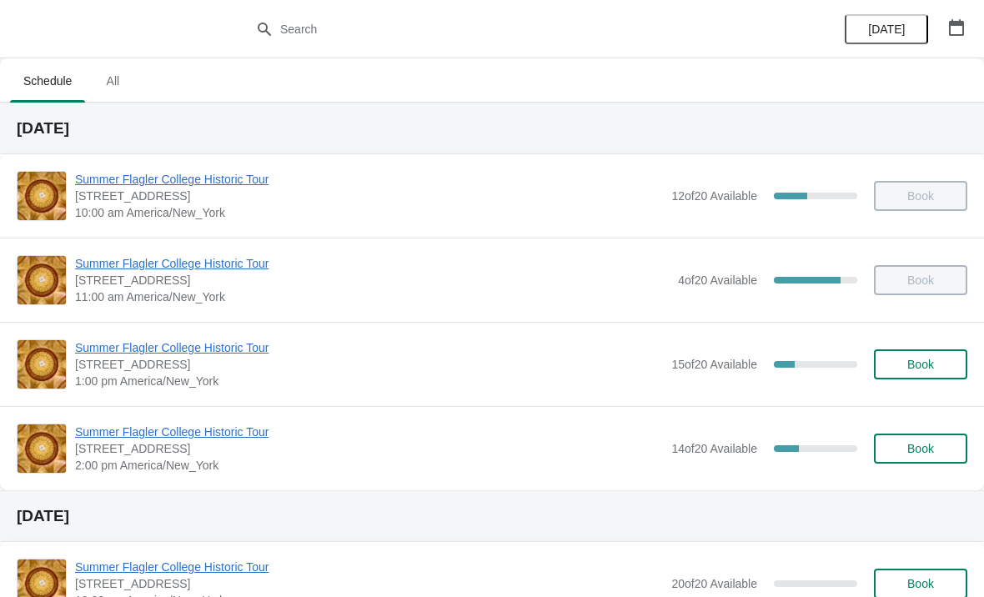
click at [194, 436] on span "Summer Flagler College Historic Tour" at bounding box center [369, 432] width 588 height 17
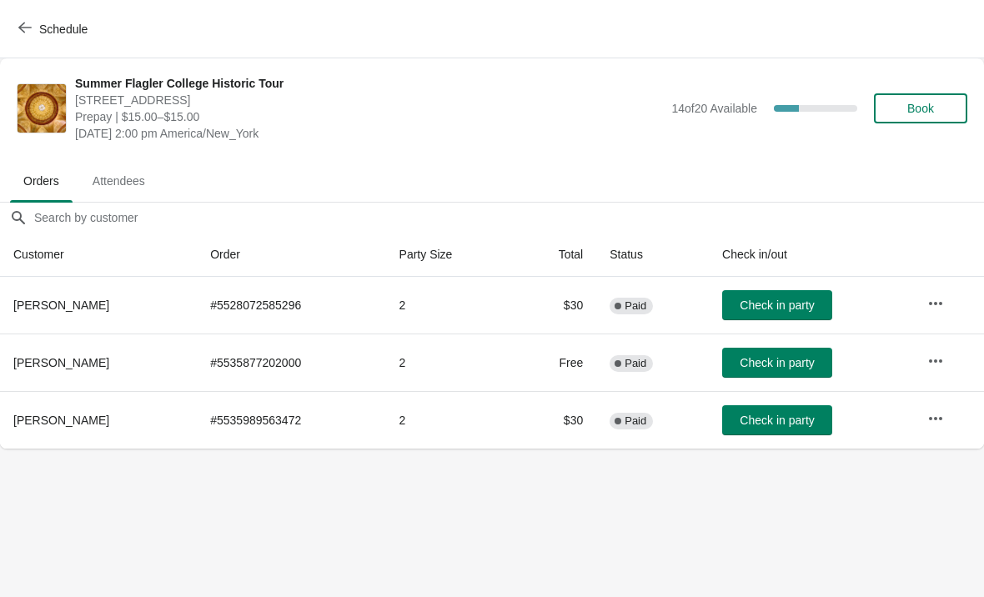
click at [805, 429] on button "Check in party" at bounding box center [777, 420] width 110 height 30
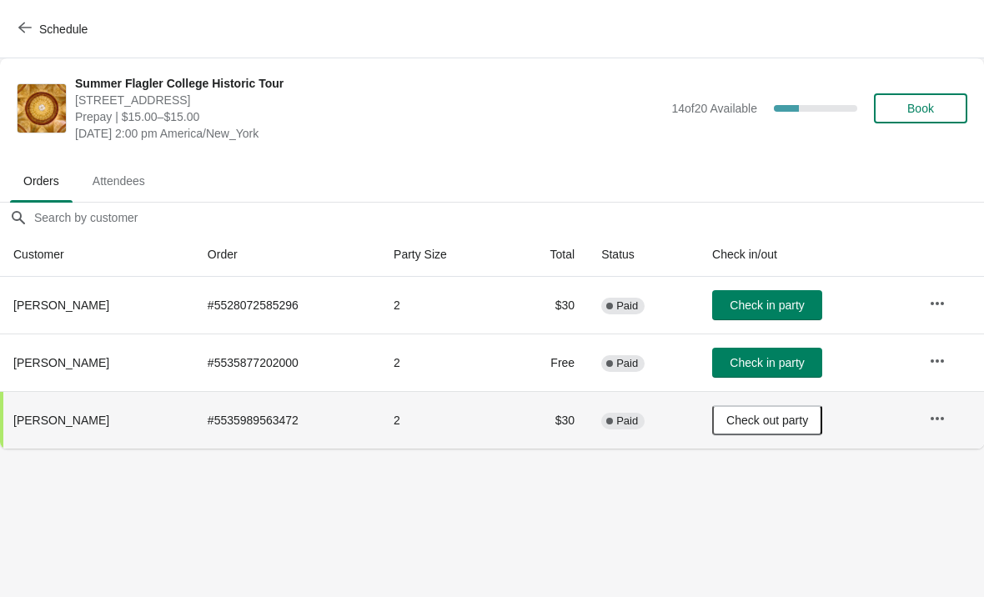
click at [932, 113] on span "Book" at bounding box center [921, 108] width 27 height 13
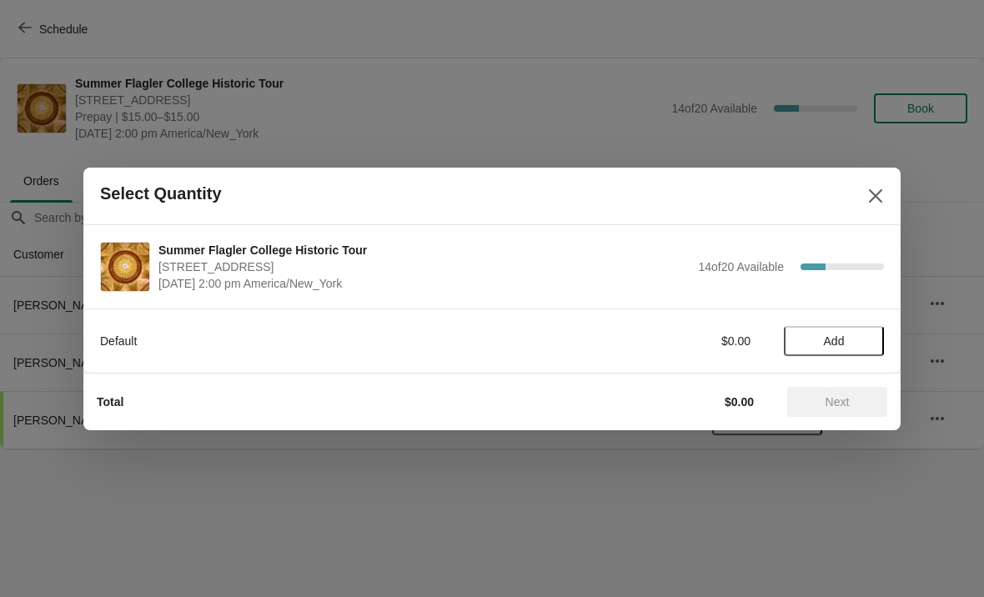
click at [817, 345] on span "Add" at bounding box center [834, 340] width 70 height 13
click at [861, 349] on icon at bounding box center [863, 341] width 18 height 18
click at [812, 400] on span "Next" at bounding box center [837, 401] width 73 height 13
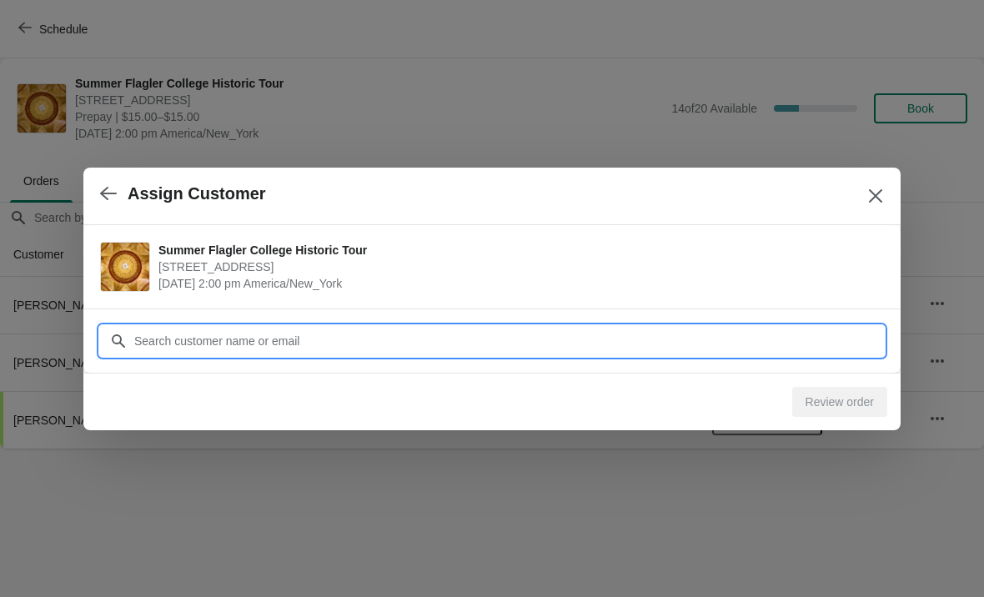
click at [701, 348] on input "Customer" at bounding box center [508, 341] width 751 height 30
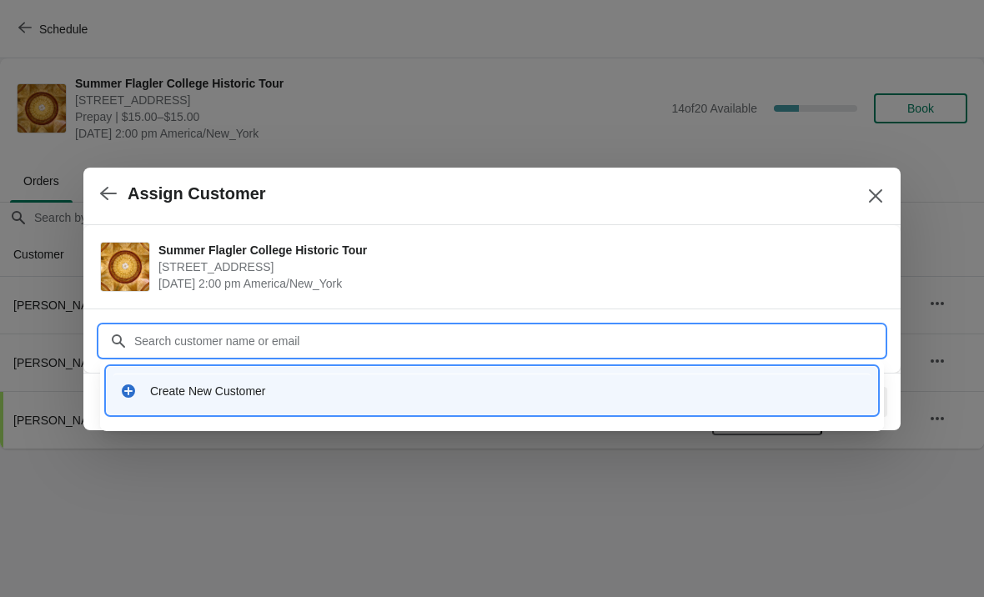
click at [319, 412] on div "Create New Customer" at bounding box center [492, 391] width 771 height 48
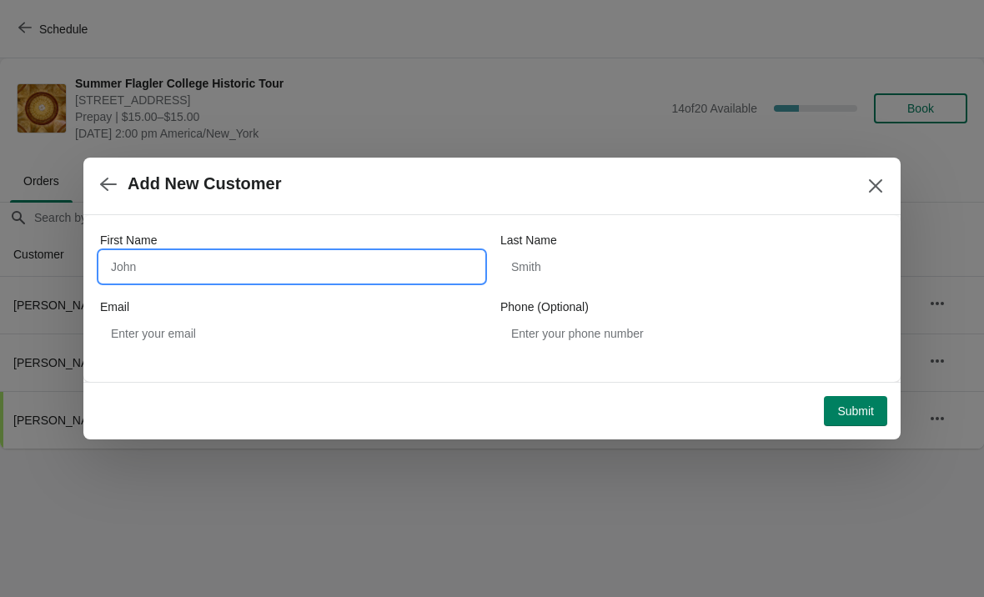
click at [329, 270] on input "First Name" at bounding box center [292, 267] width 384 height 30
type input "[PERSON_NAME]"
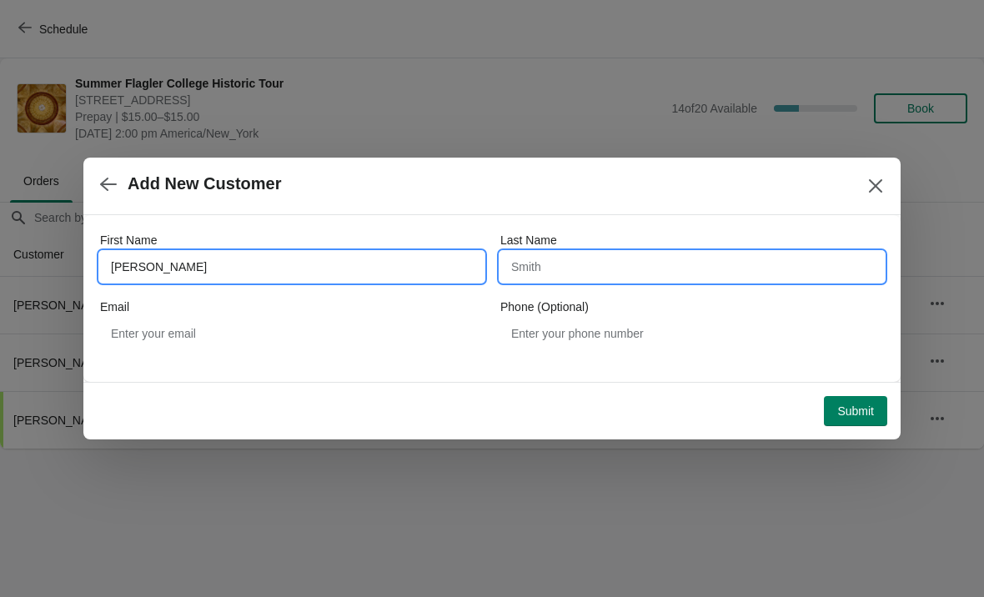
click at [589, 273] on input "Last Name" at bounding box center [692, 267] width 384 height 30
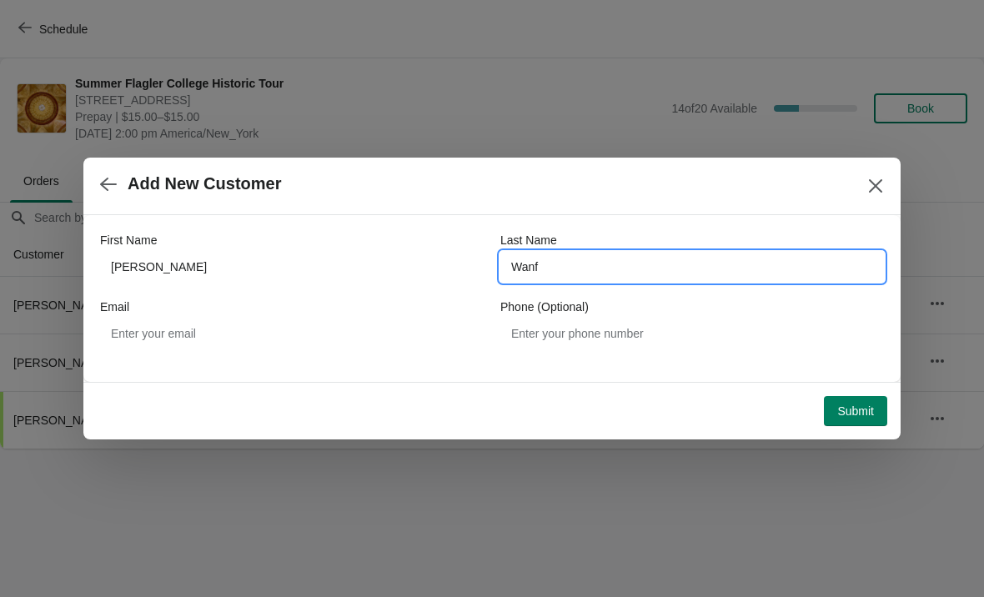
click at [684, 184] on span "Add New Customer" at bounding box center [472, 183] width 744 height 19
click at [653, 269] on input "Wanf" at bounding box center [692, 267] width 384 height 30
type input "[PERSON_NAME]"
click at [723, 180] on span "Add New Customer" at bounding box center [472, 183] width 744 height 19
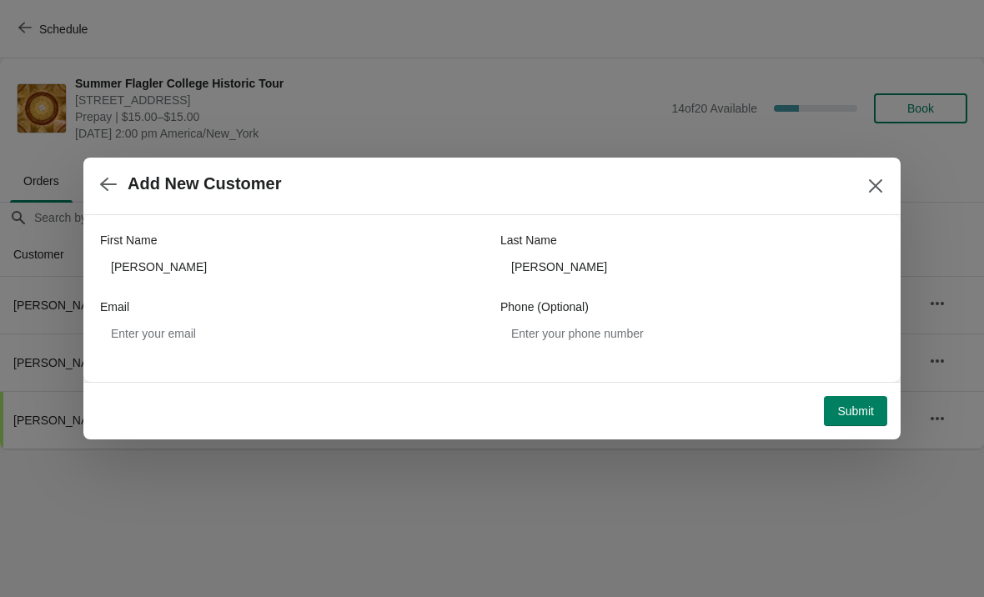
click at [859, 417] on span "Submit" at bounding box center [855, 411] width 37 height 13
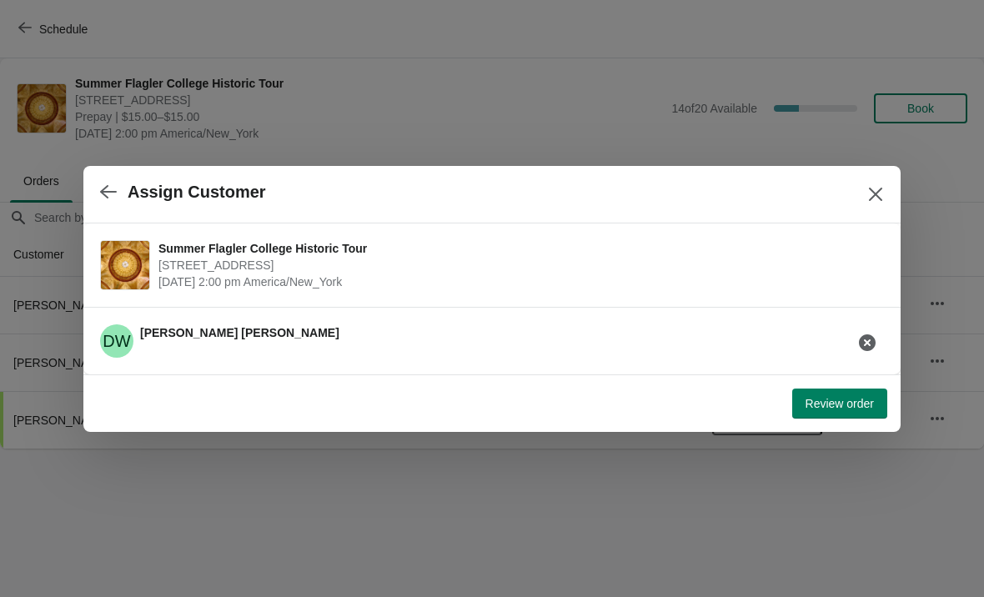
click at [852, 402] on span "Review order" at bounding box center [840, 403] width 68 height 13
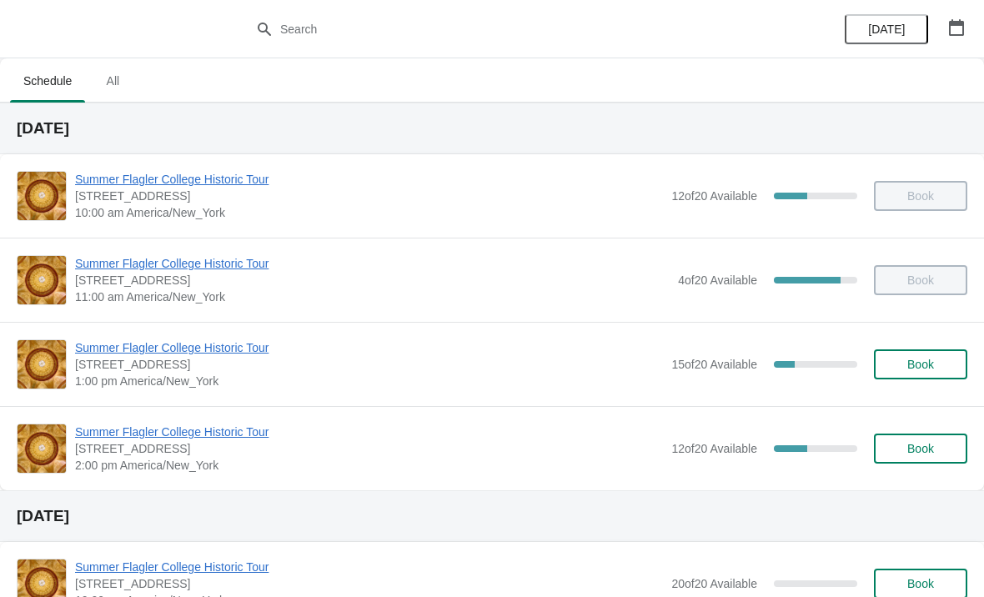
click at [250, 439] on span "Summer Flagler College Historic Tour" at bounding box center [369, 432] width 588 height 17
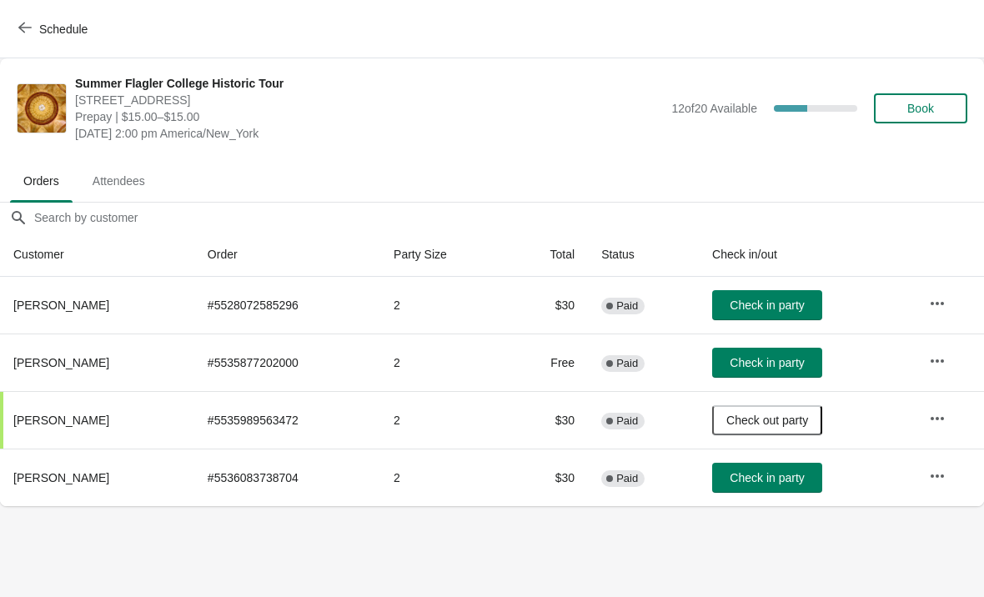
click at [775, 367] on span "Check in party" at bounding box center [767, 362] width 74 height 13
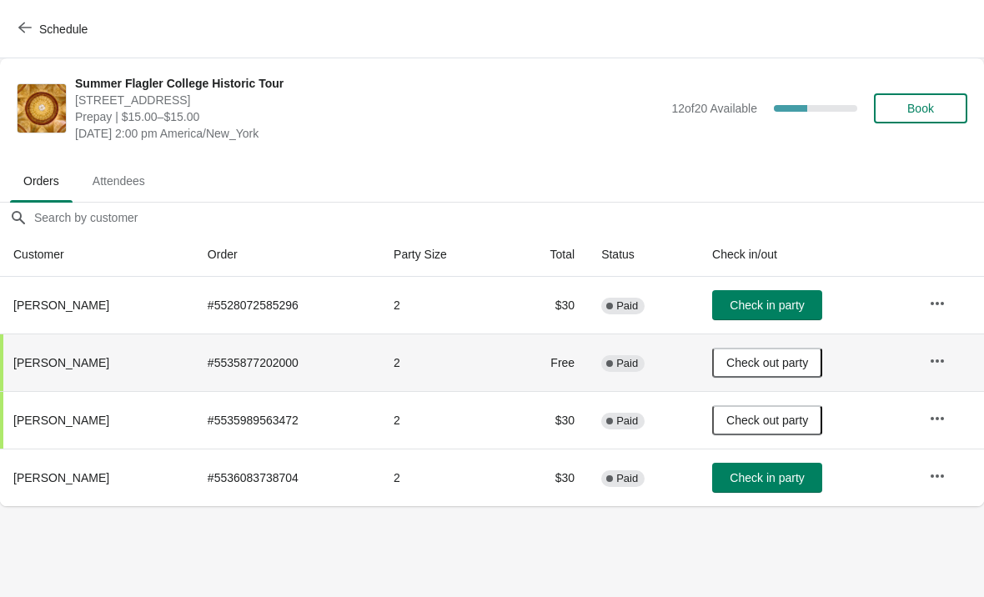
click at [794, 482] on span "Check in party" at bounding box center [767, 477] width 74 height 13
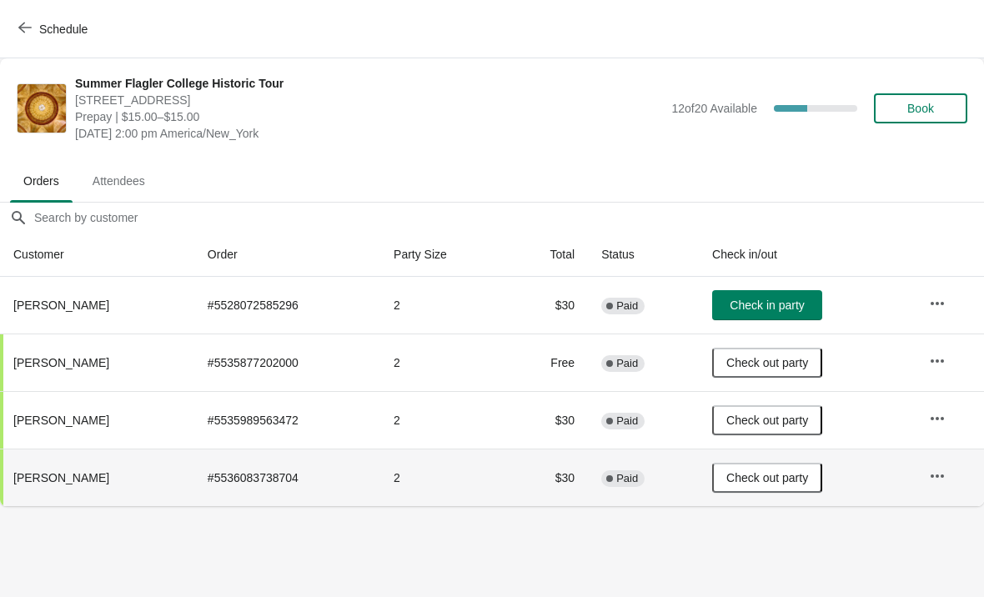
click at [797, 313] on button "Check in party" at bounding box center [767, 305] width 110 height 30
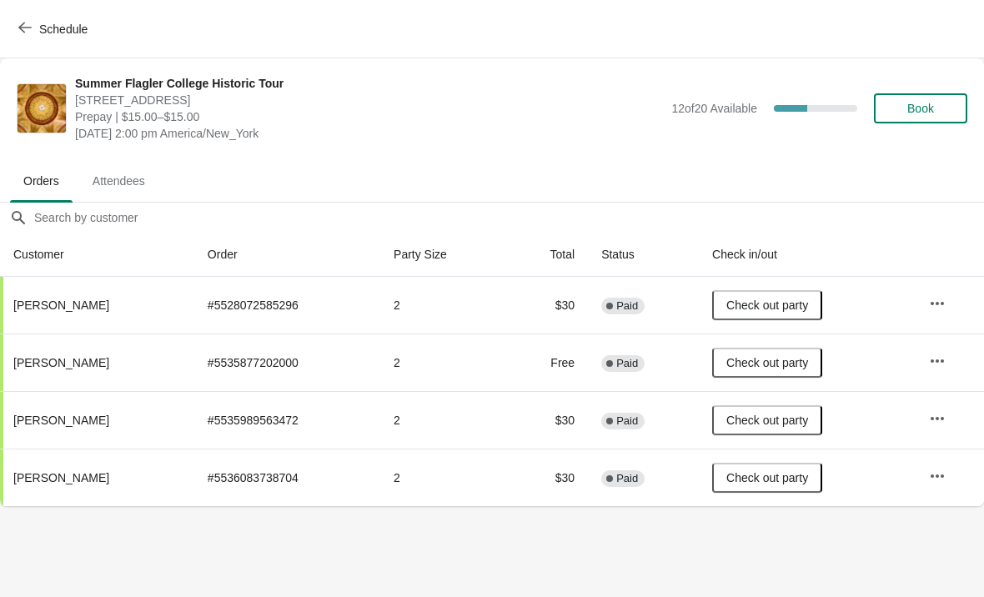
click at [916, 169] on ul "Orders Attendees" at bounding box center [492, 179] width 971 height 43
click at [29, 43] on button "Schedule" at bounding box center [54, 29] width 93 height 30
